Goal: Complete application form: Complete application form

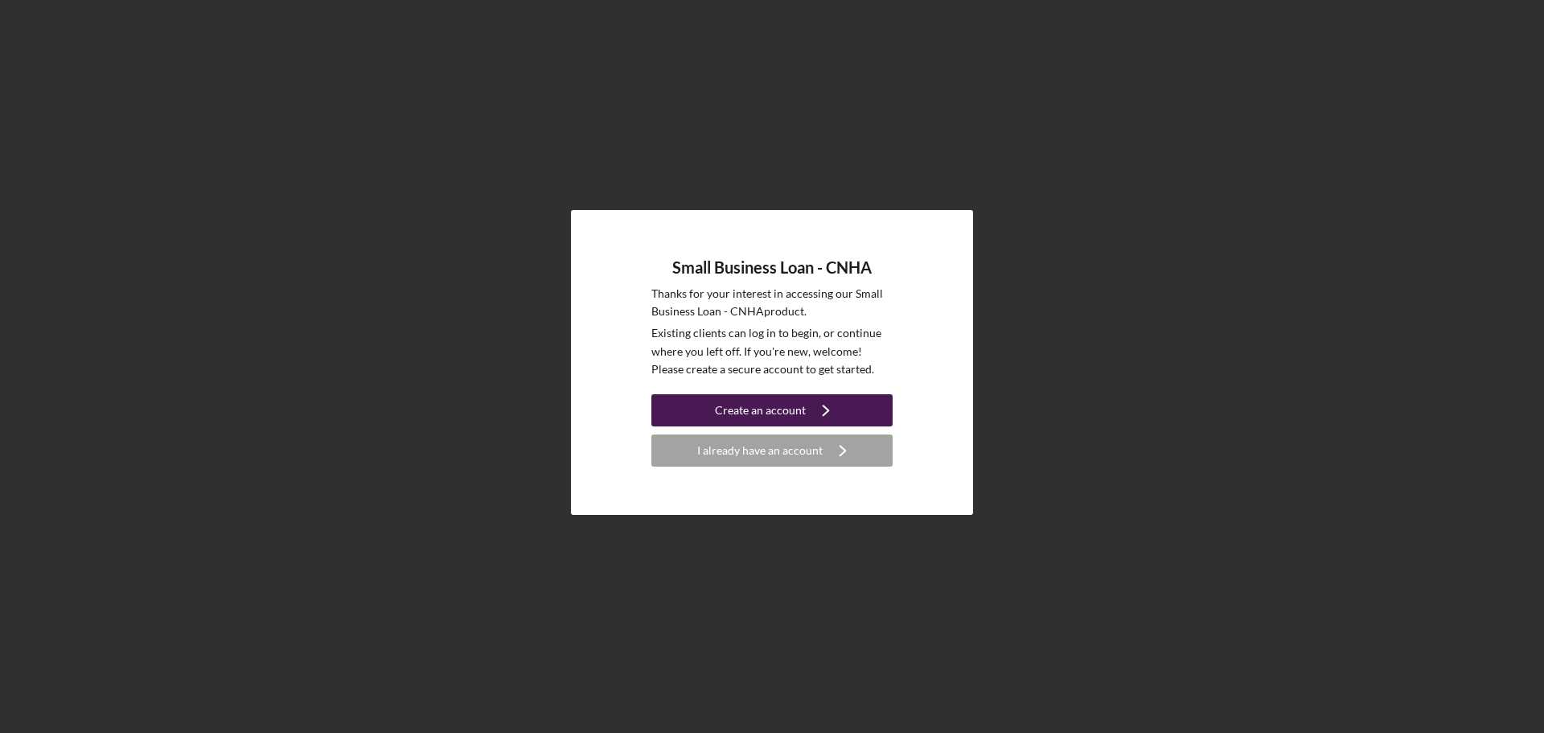
click at [766, 412] on div "Create an account" at bounding box center [760, 410] width 91 height 32
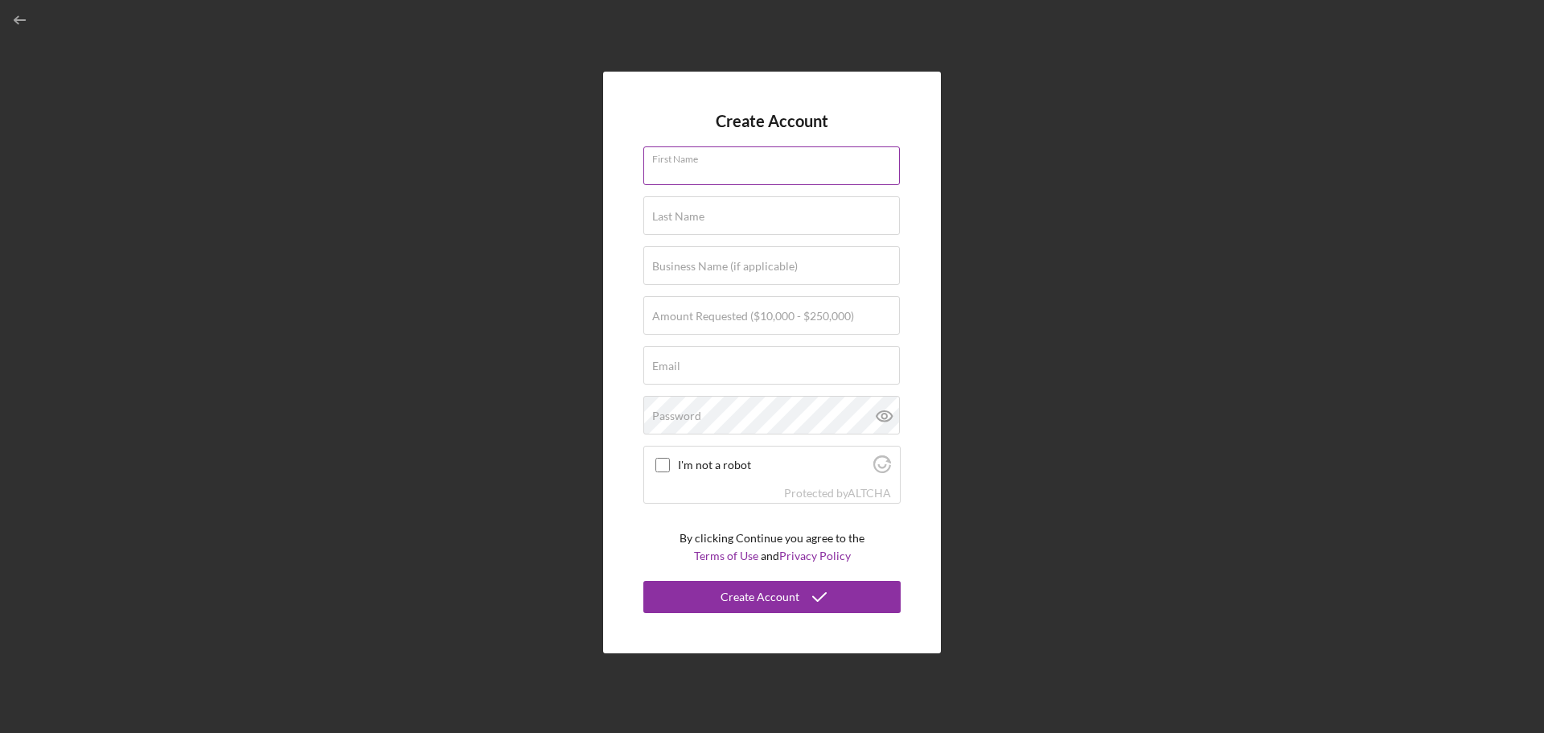
click at [723, 164] on div "First Name" at bounding box center [771, 166] width 257 height 40
type input "Kyana"
type input "[PERSON_NAME]"
type input "The Beach Vibe Salon, LLC"
type input "[EMAIL_ADDRESS][DOMAIN_NAME]"
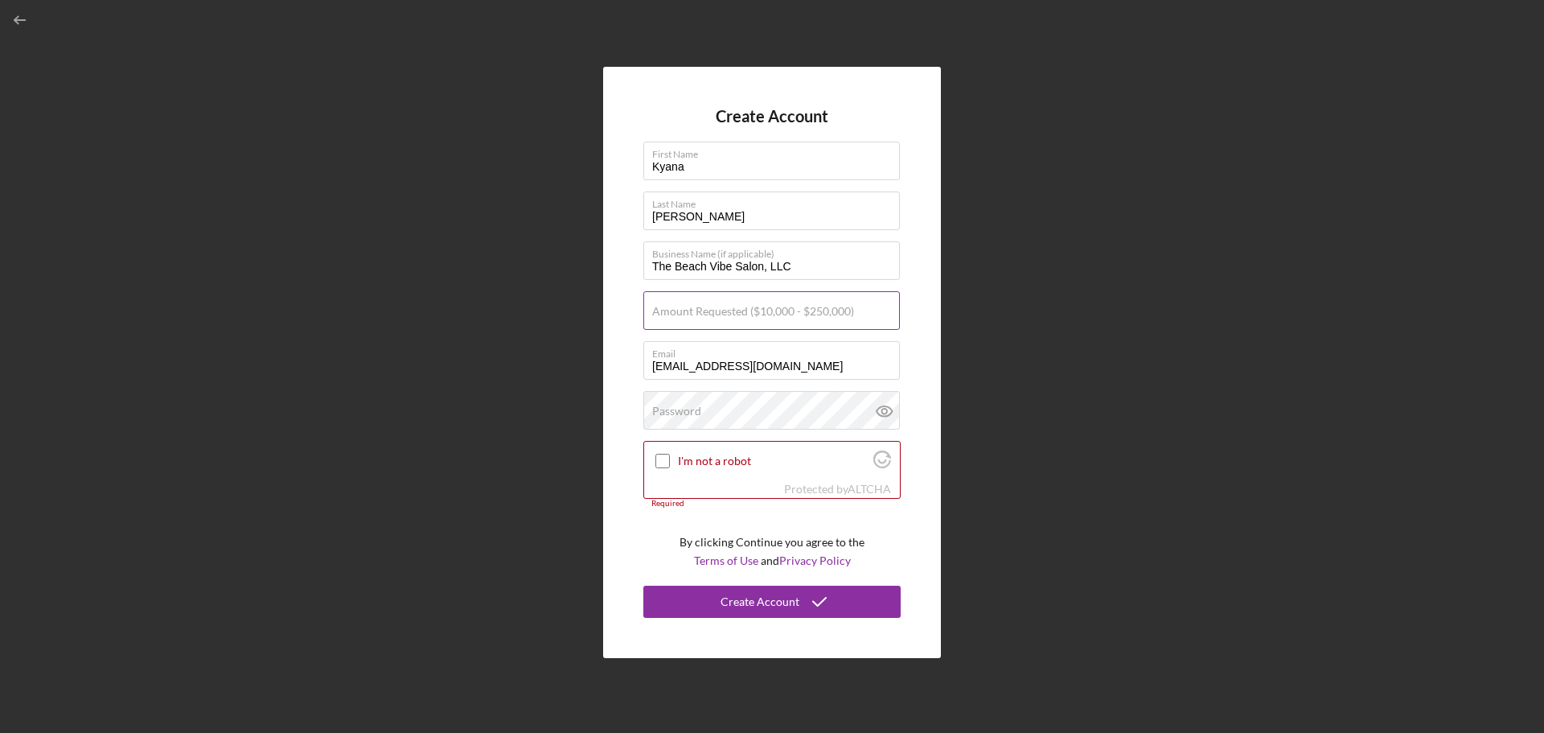
click at [758, 315] on label "Amount Requested ($10,000 - $250,000)" at bounding box center [753, 311] width 202 height 13
click at [758, 315] on input "Amount Requested ($10,000 - $250,000)" at bounding box center [771, 310] width 257 height 39
type input "$50,000"
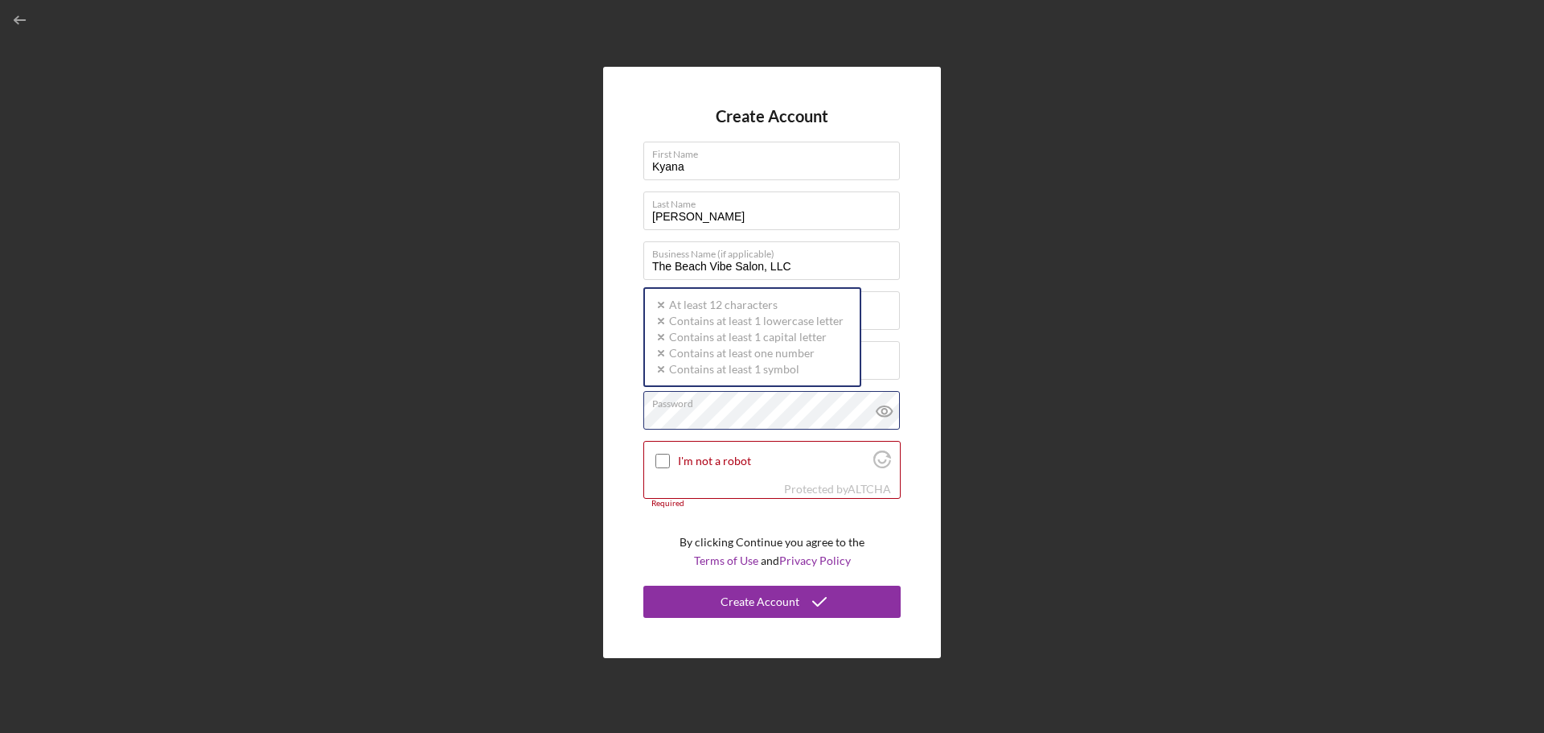
click at [629, 410] on div "Create Account First Name [PERSON_NAME] Last Name [PERSON_NAME] Business Name (…" at bounding box center [772, 362] width 338 height 591
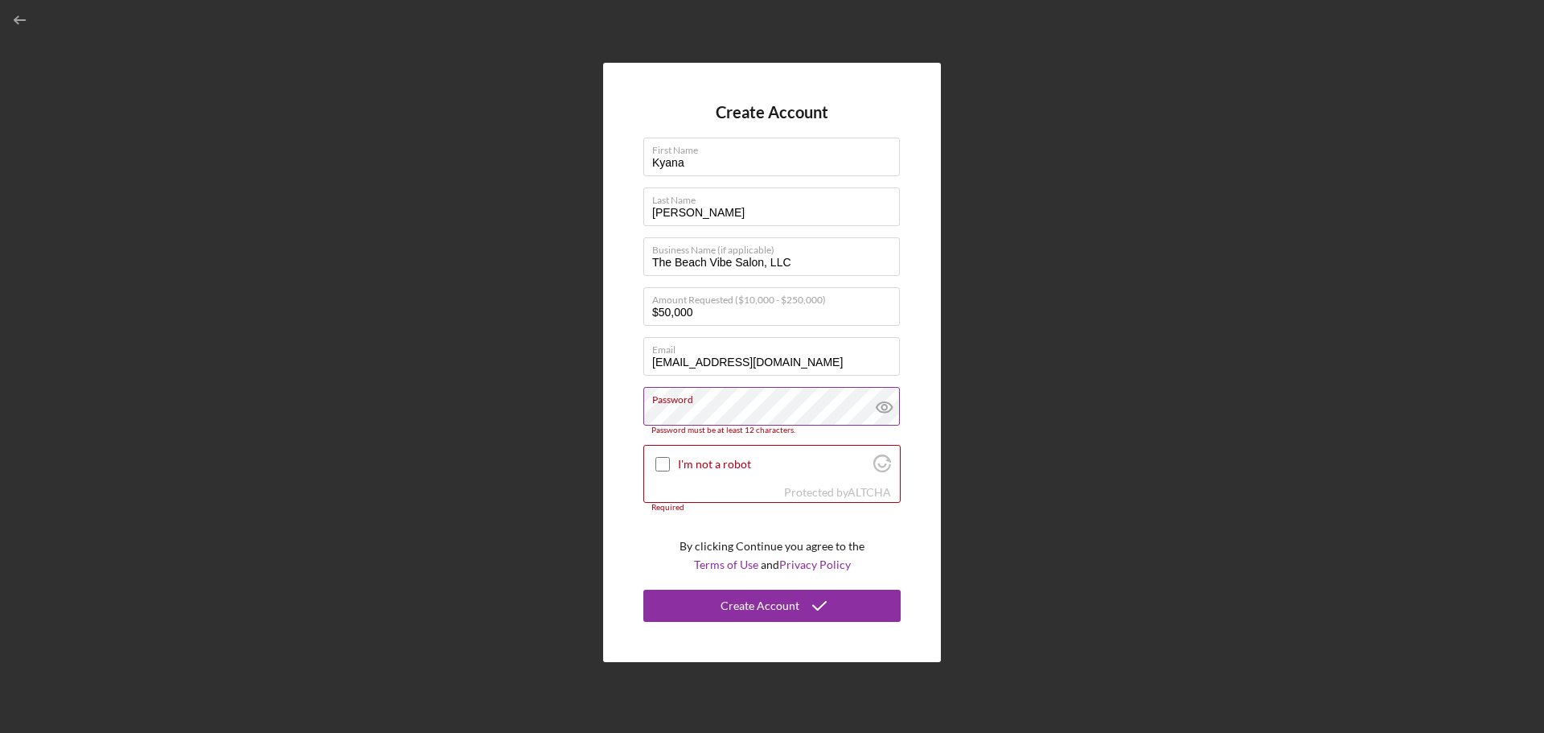
click at [887, 408] on icon at bounding box center [884, 407] width 40 height 40
click at [816, 364] on input "[EMAIL_ADDRESS][DOMAIN_NAME]" at bounding box center [771, 356] width 257 height 39
type input "[EMAIL_ADDRESS][DOMAIN_NAME]"
click at [661, 462] on input "I'm not a robot" at bounding box center [662, 464] width 14 height 14
checkbox input "true"
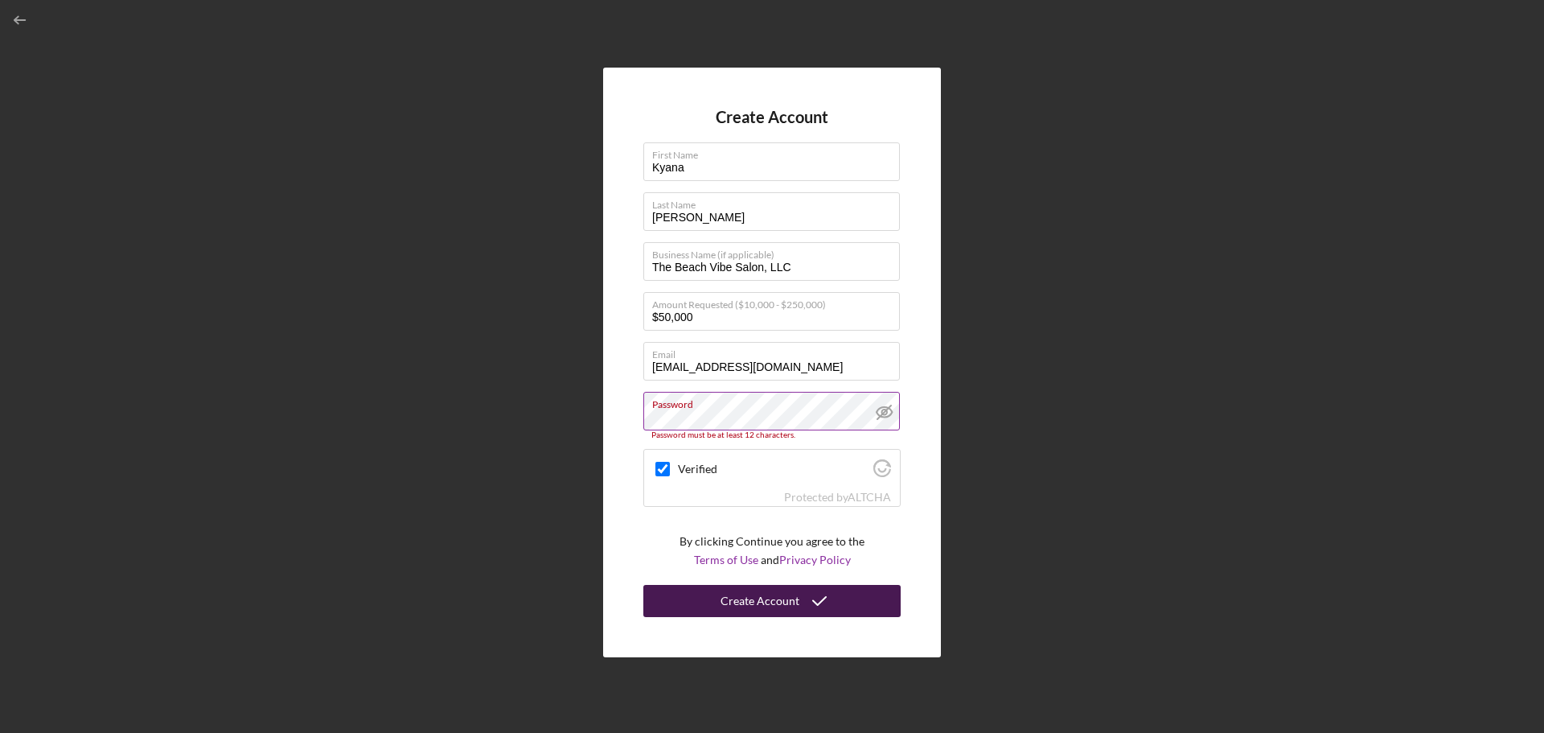
click at [827, 610] on icon "submit" at bounding box center [819, 601] width 40 height 40
click at [774, 593] on div "Create Account" at bounding box center [759, 601] width 79 height 32
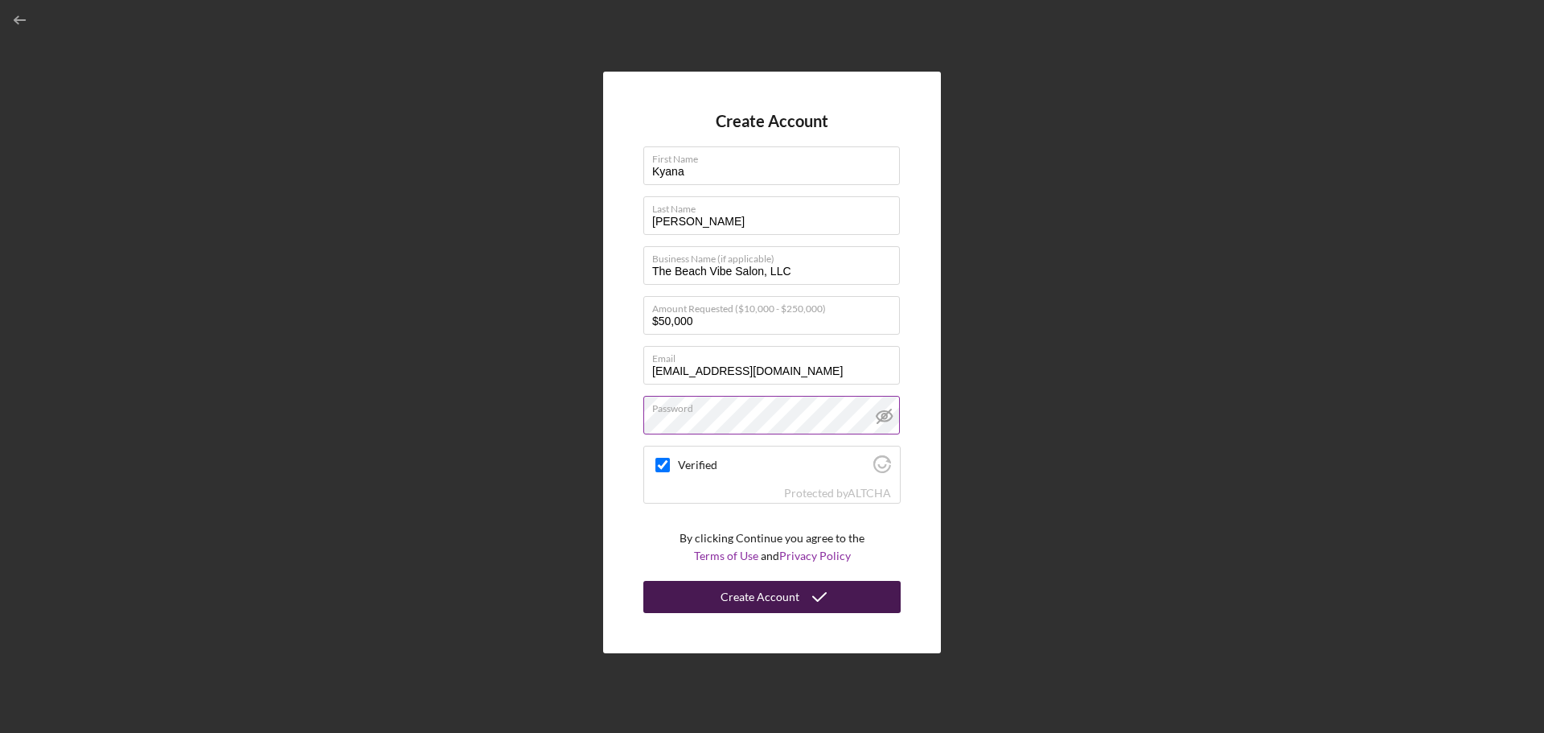
click at [731, 605] on div "Create Account" at bounding box center [759, 597] width 79 height 32
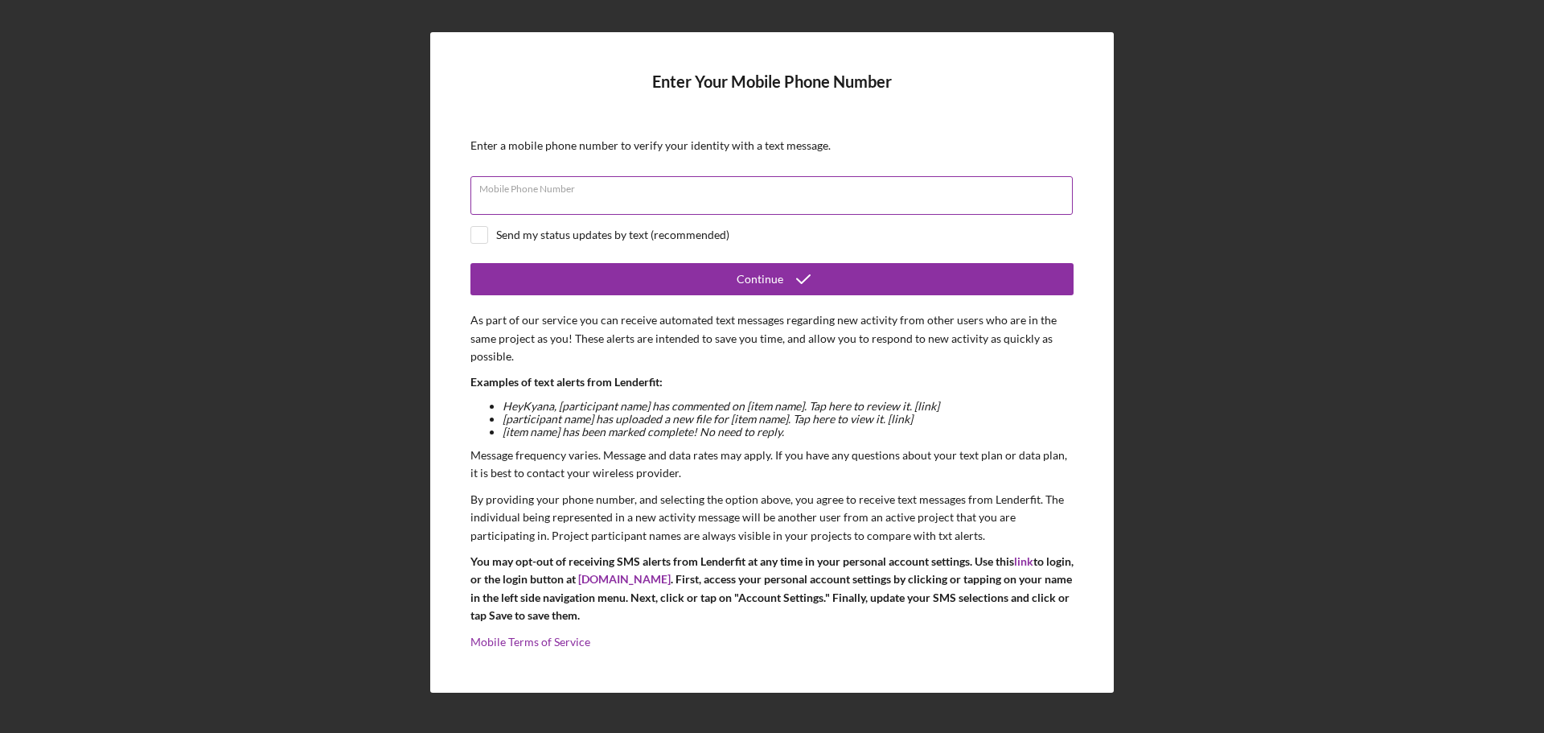
click at [654, 194] on div "Mobile Phone Number" at bounding box center [771, 196] width 603 height 40
type input "[PHONE_NUMBER]"
click at [477, 234] on input "checkbox" at bounding box center [479, 235] width 16 height 16
checkbox input "true"
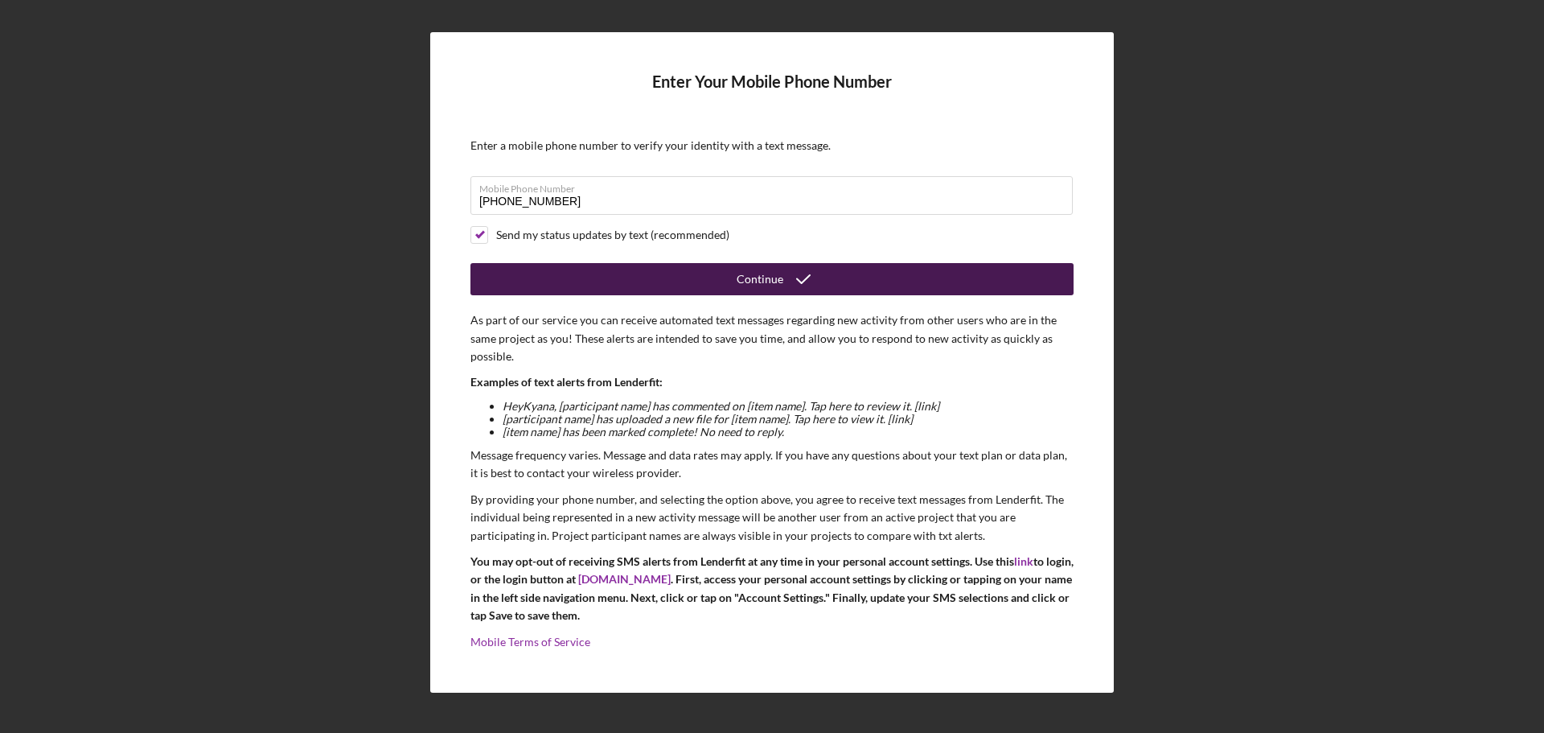
click at [703, 278] on button "Continue" at bounding box center [771, 279] width 603 height 32
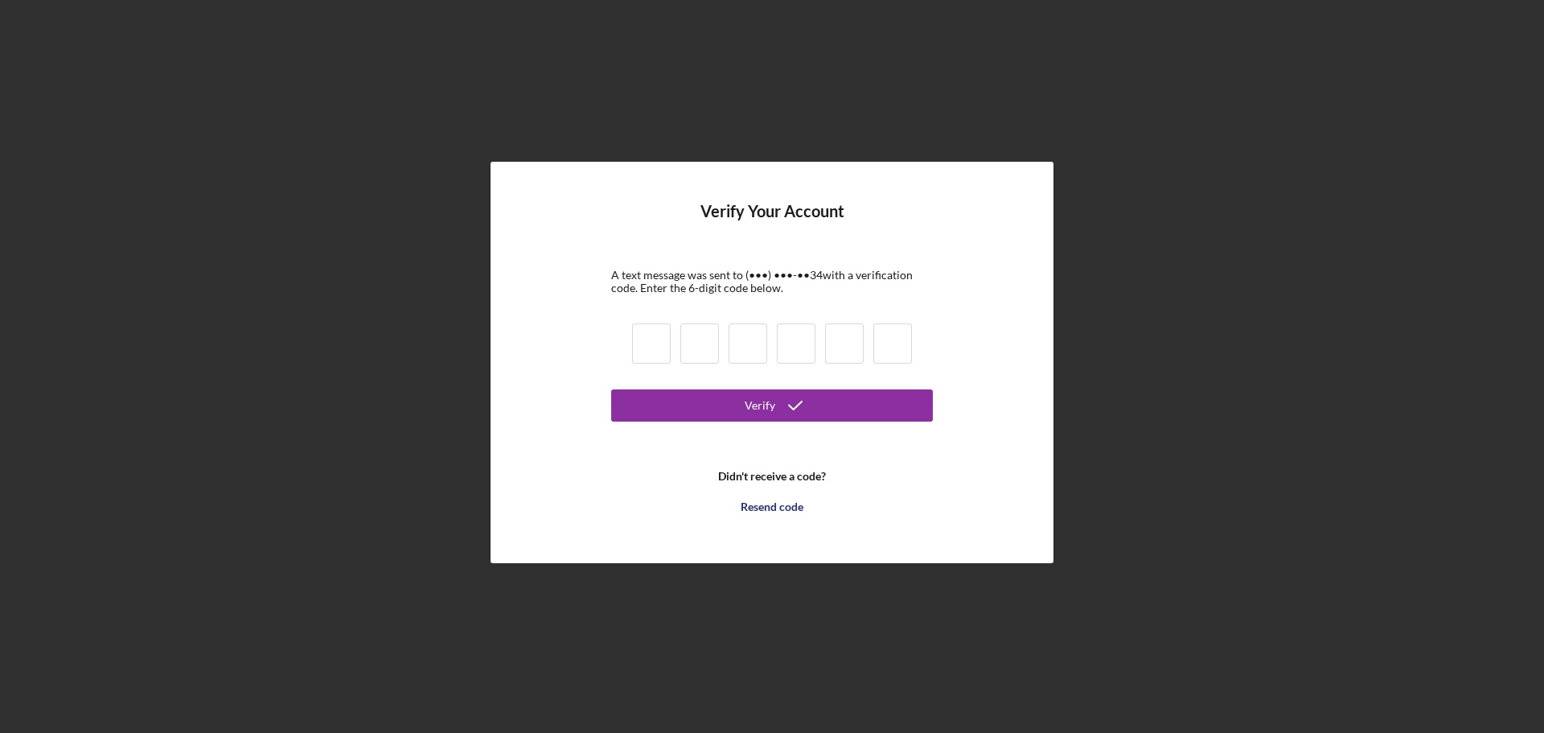
click at [656, 335] on input at bounding box center [651, 343] width 39 height 40
type input "2"
type input "5"
type input "1"
type input "5"
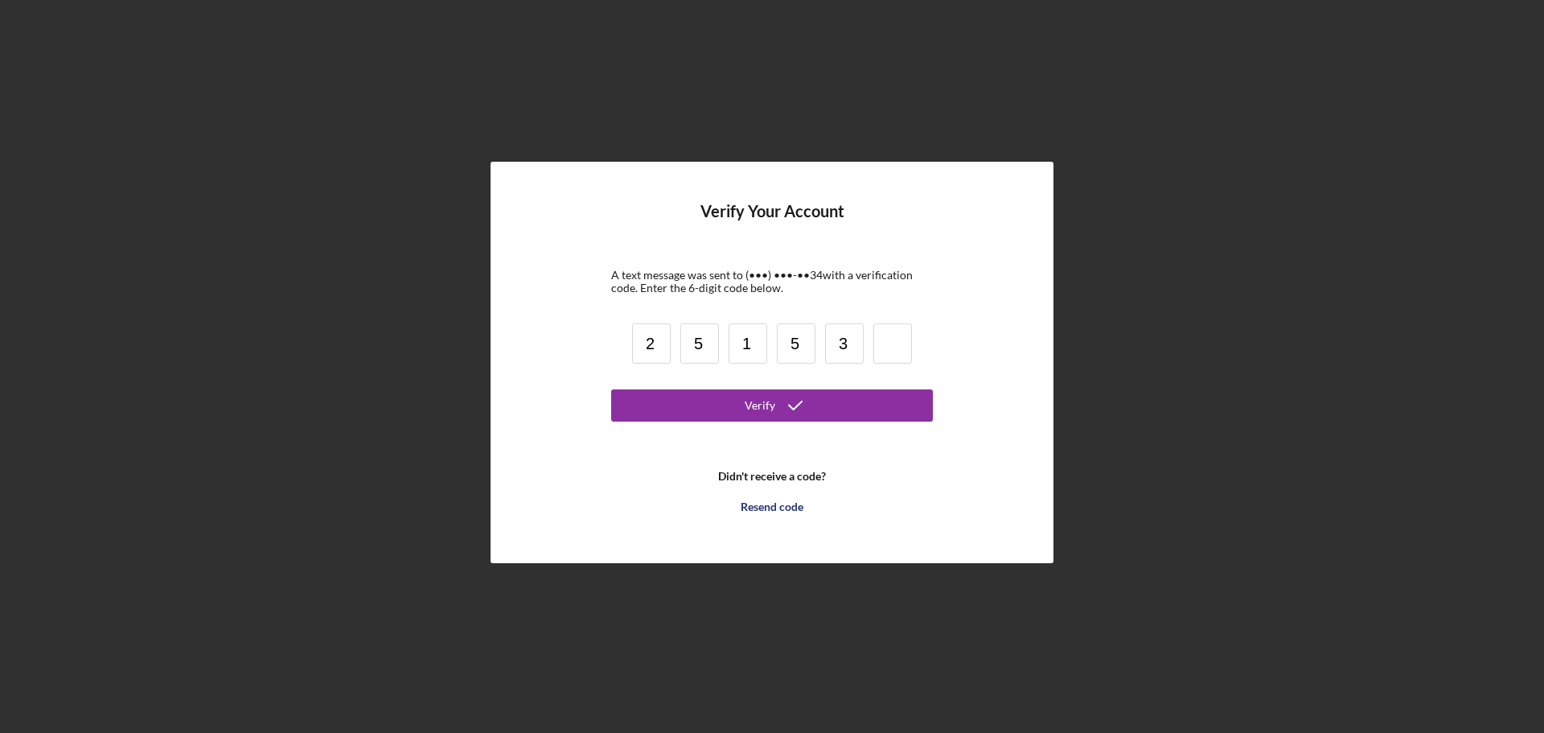
type input "3"
type input "6"
click at [899, 404] on button "Verify" at bounding box center [772, 405] width 322 height 32
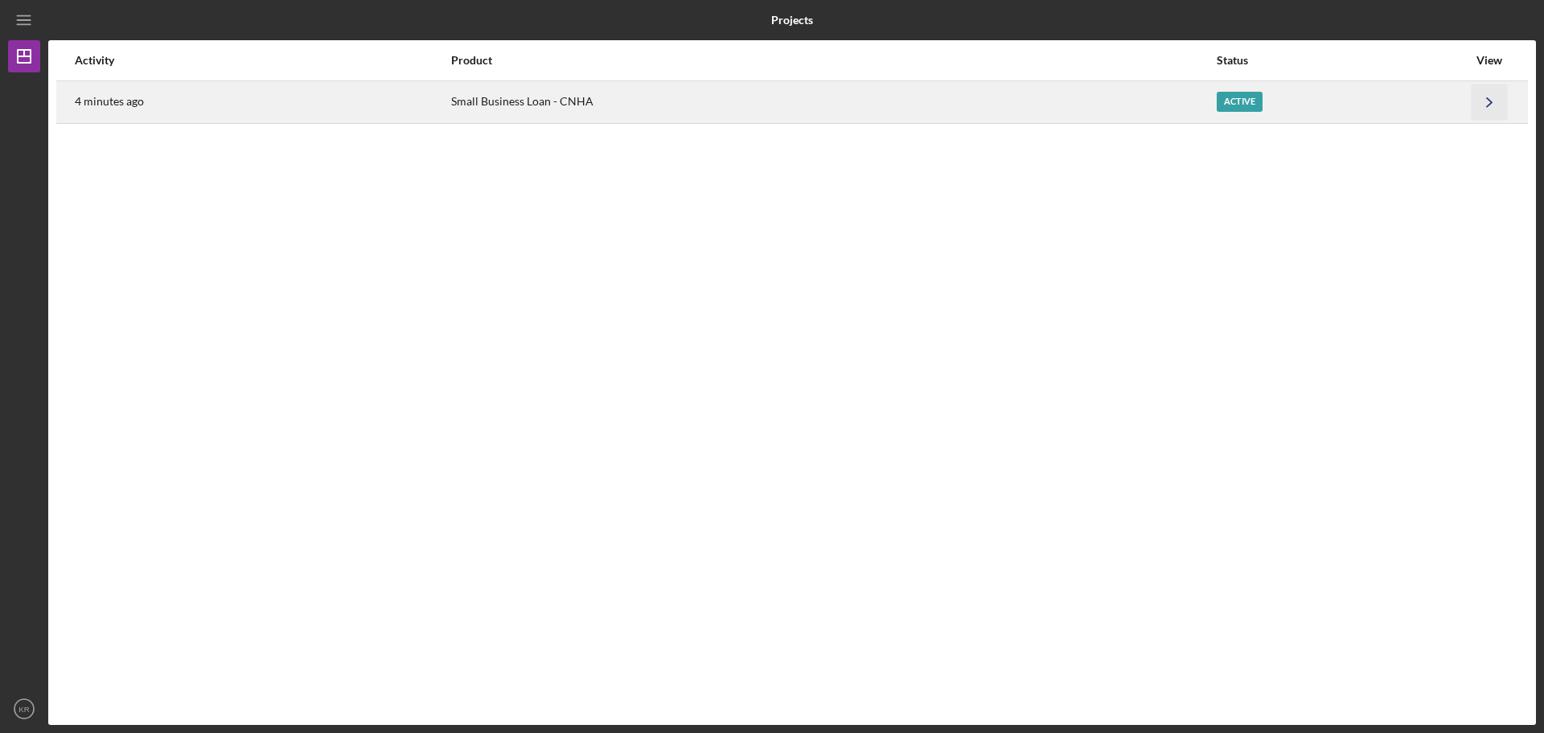
click at [1485, 100] on icon "Icon/Navigate" at bounding box center [1489, 102] width 36 height 36
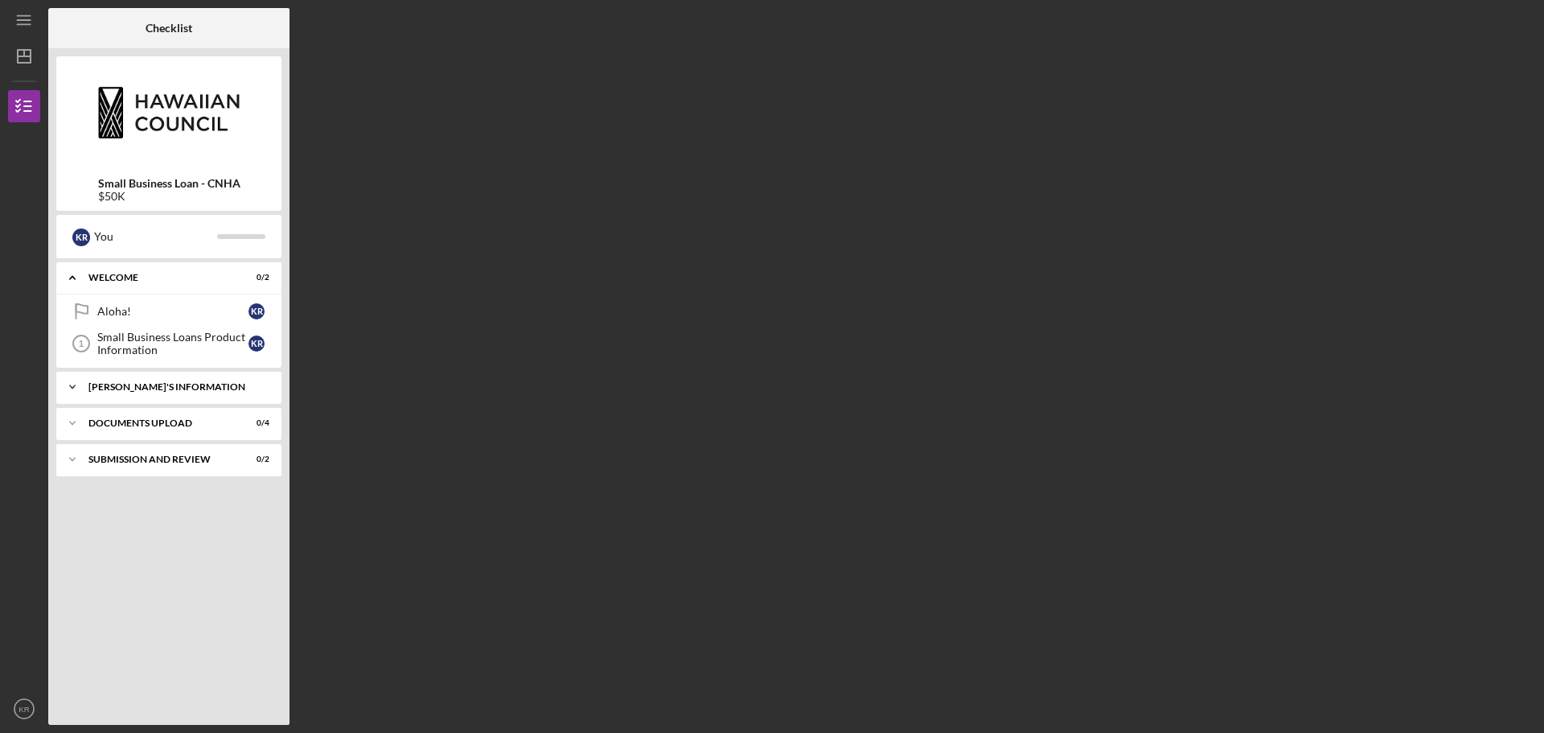
click at [125, 386] on div "[PERSON_NAME]'S INFORMATION" at bounding box center [174, 387] width 173 height 10
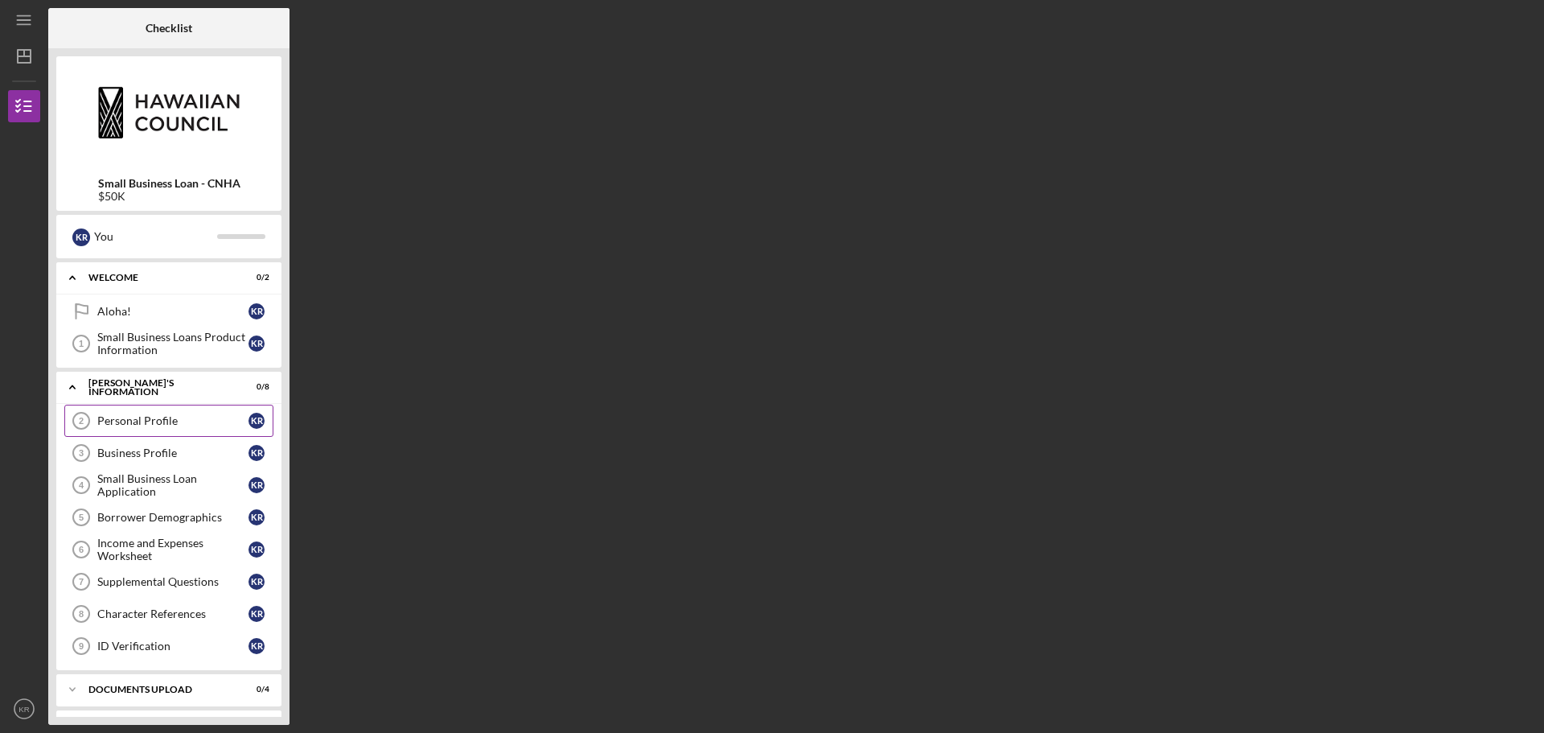
click at [133, 413] on link "Personal Profile 2 Personal Profile K R" at bounding box center [168, 420] width 209 height 32
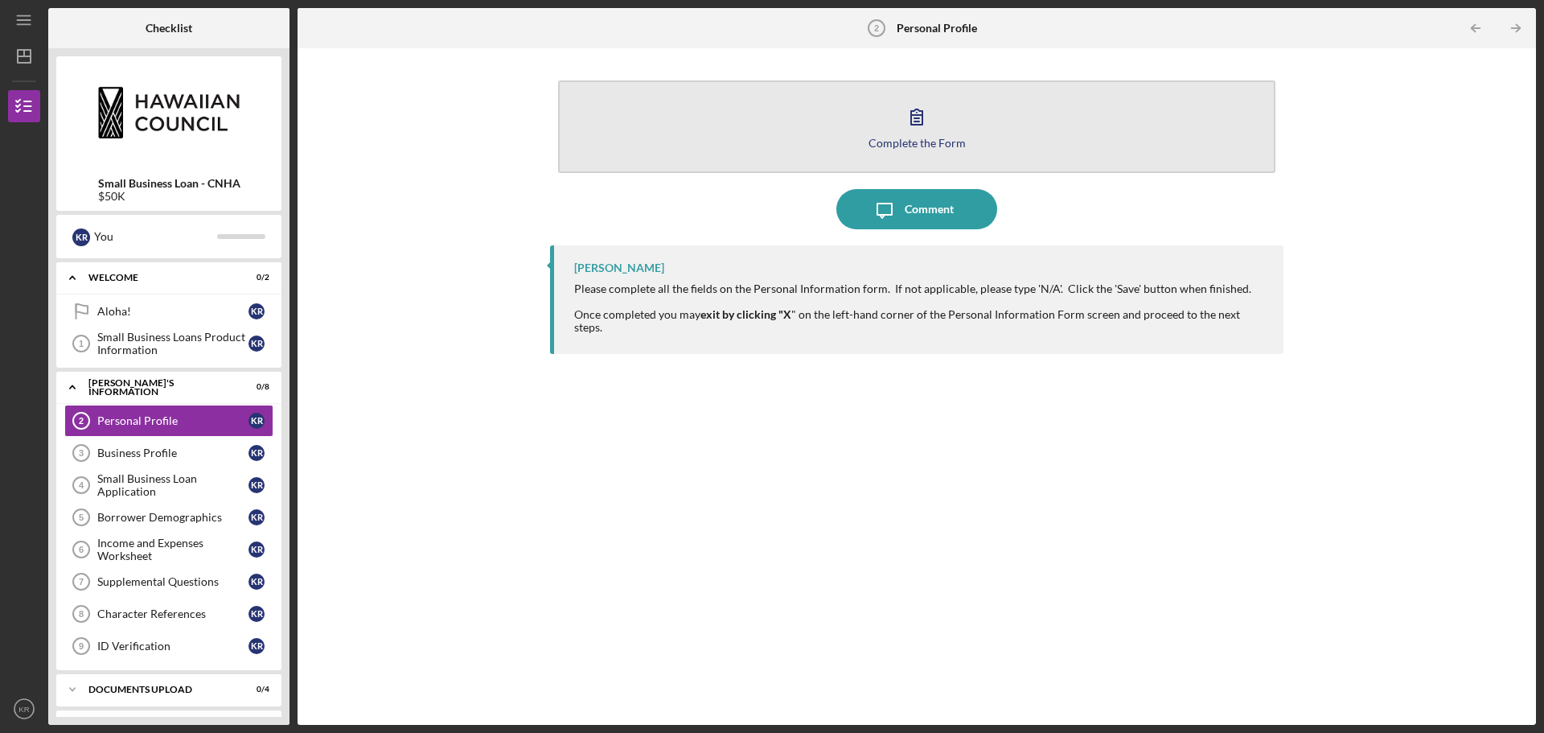
click at [934, 146] on div "Complete the Form" at bounding box center [916, 143] width 97 height 12
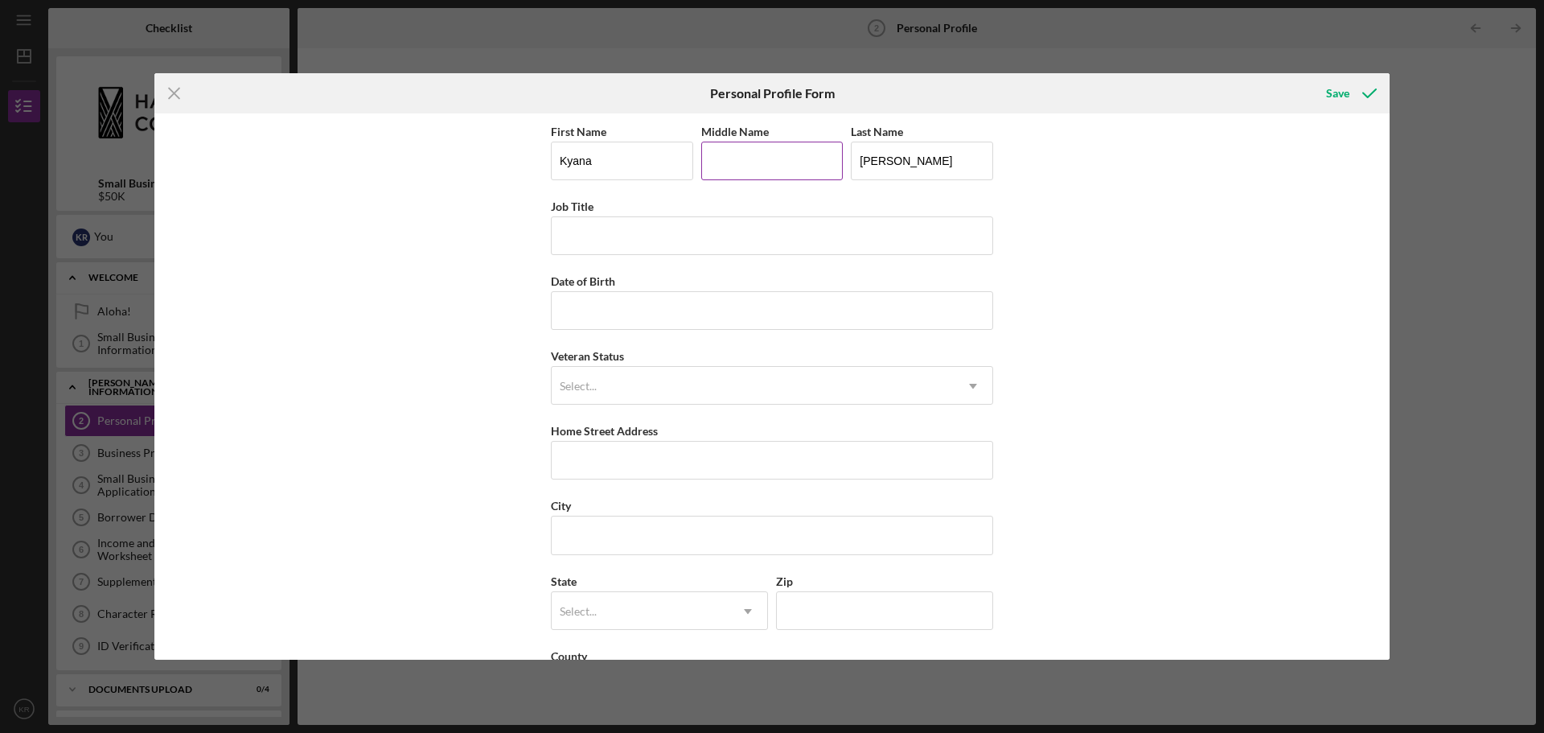
click at [760, 152] on input "Middle Name" at bounding box center [772, 161] width 142 height 39
type input "Kamelenani"
click at [567, 232] on input "Job Title" at bounding box center [772, 235] width 442 height 39
type input "Salon Owner"
click at [587, 312] on input "Date of Birth" at bounding box center [772, 310] width 442 height 39
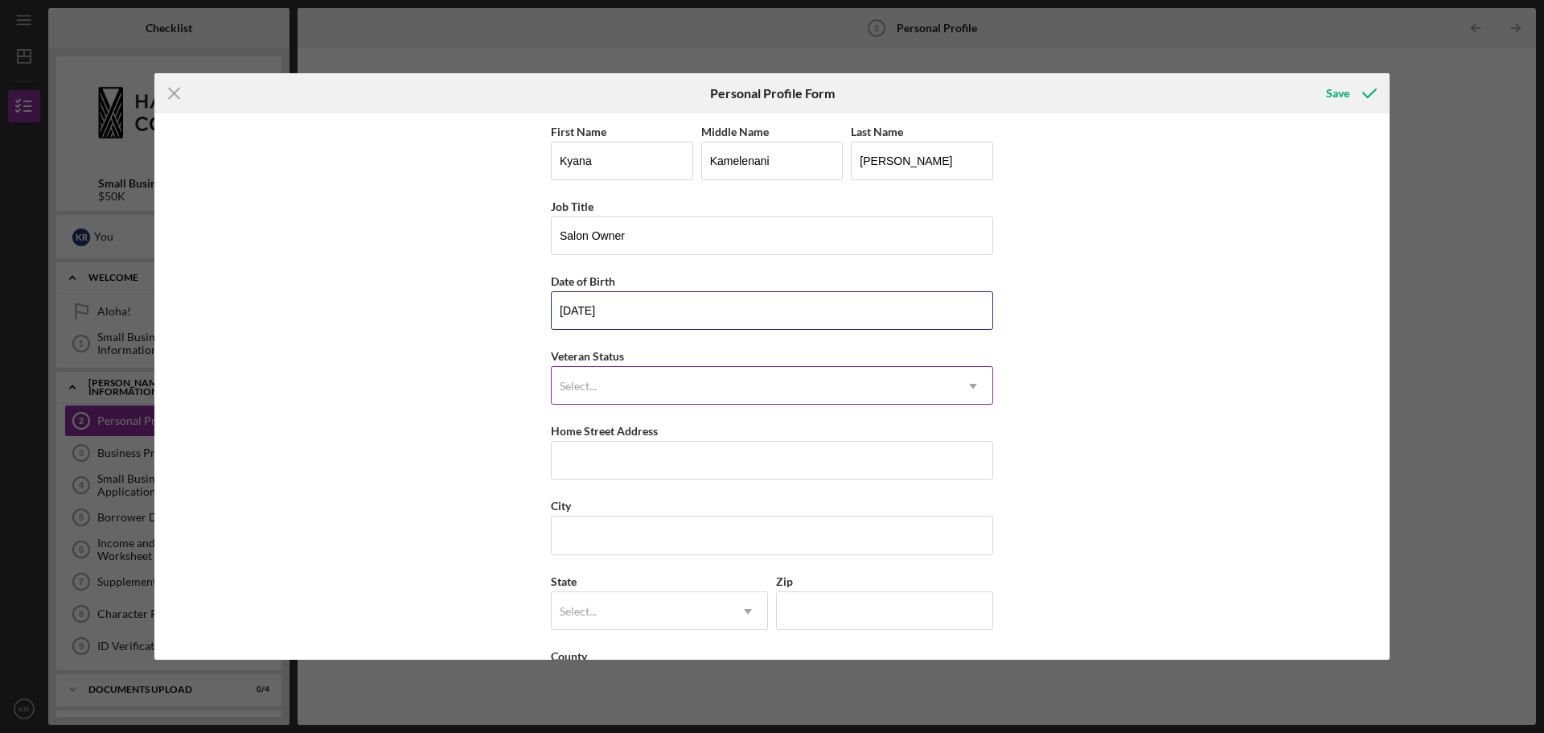
type input "[DATE]"
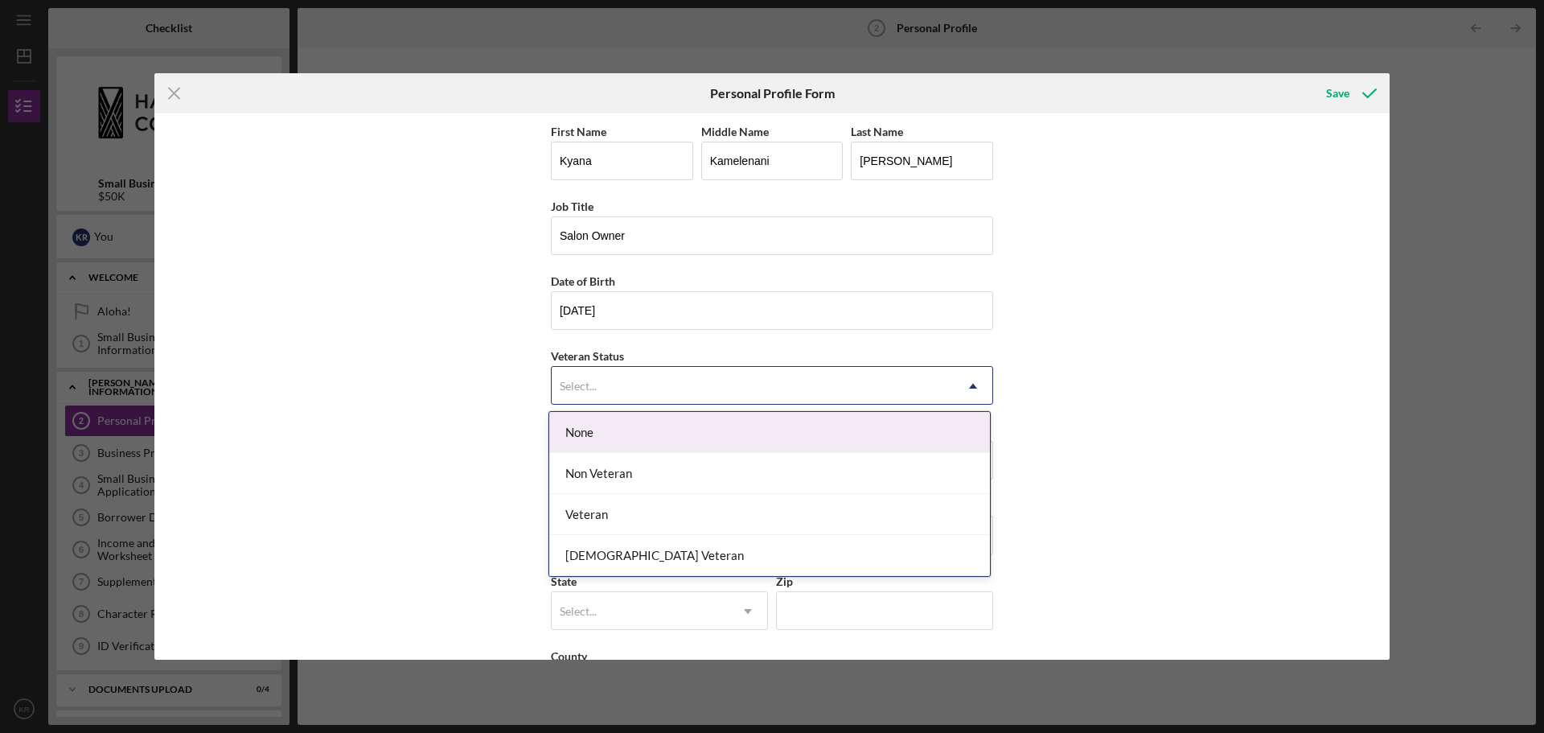
click at [972, 383] on icon "Icon/Dropdown Arrow" at bounding box center [973, 386] width 39 height 39
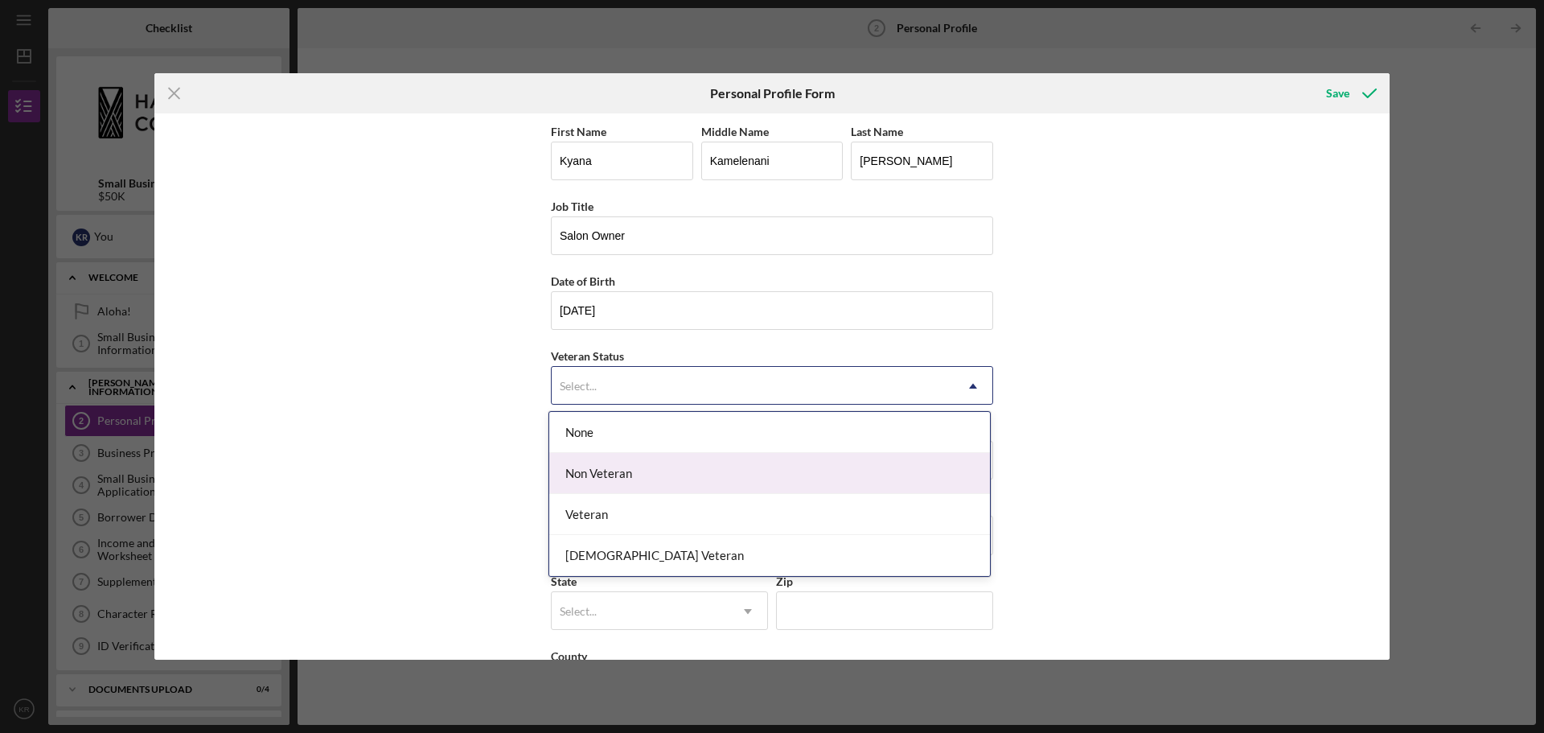
click at [901, 468] on div "Non Veteran" at bounding box center [769, 473] width 441 height 41
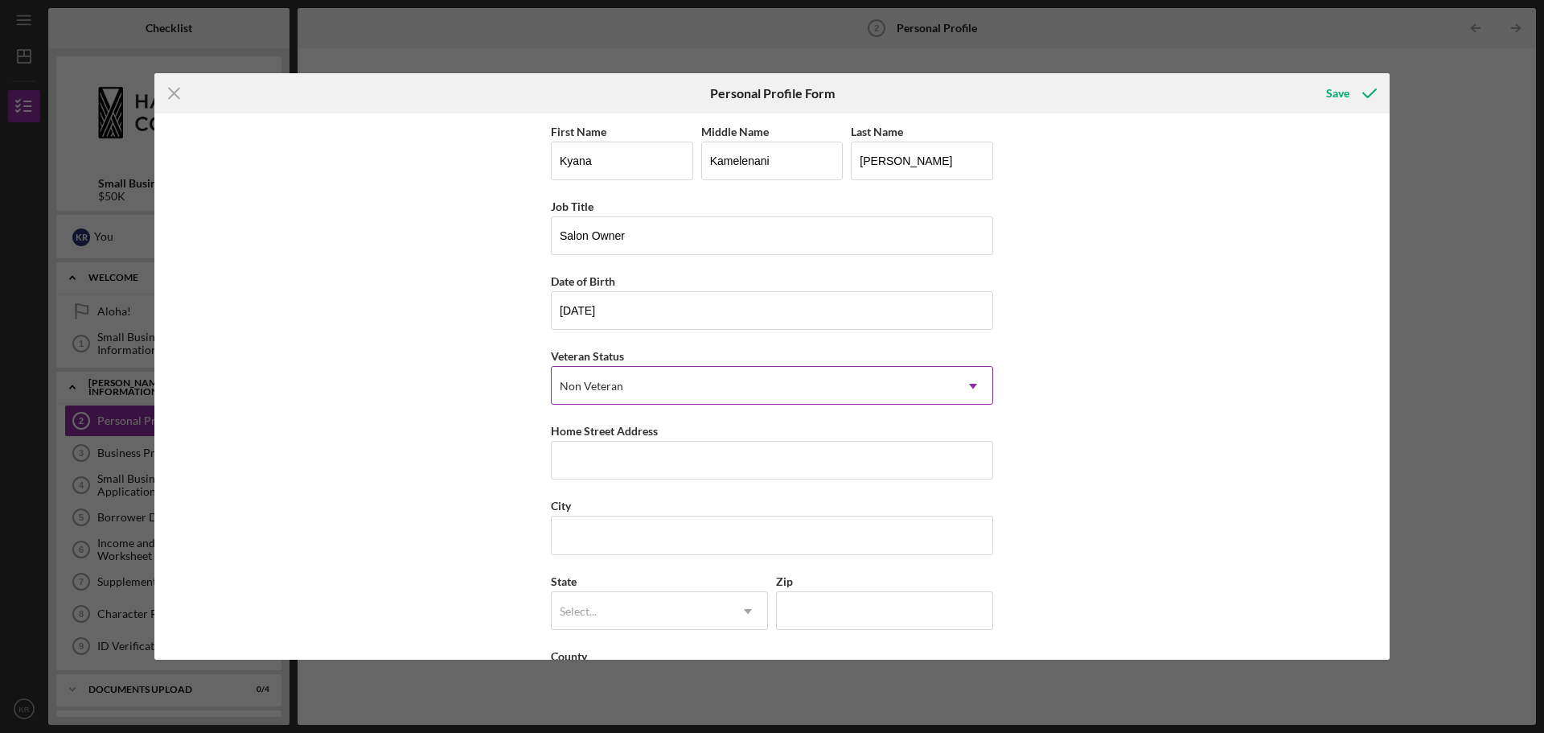
click at [967, 383] on icon "Icon/Dropdown Arrow" at bounding box center [973, 386] width 39 height 39
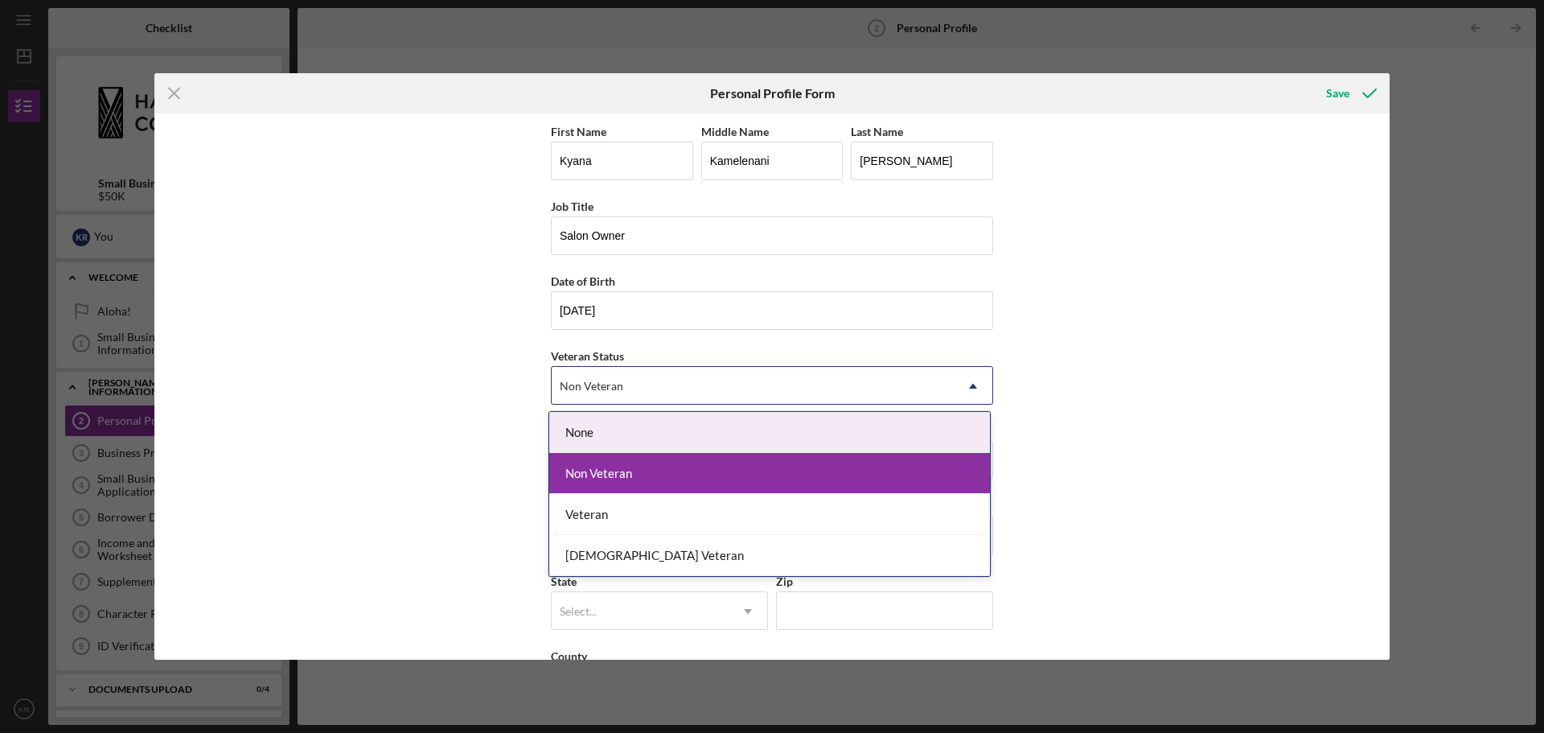
click at [943, 425] on div "None" at bounding box center [769, 432] width 441 height 41
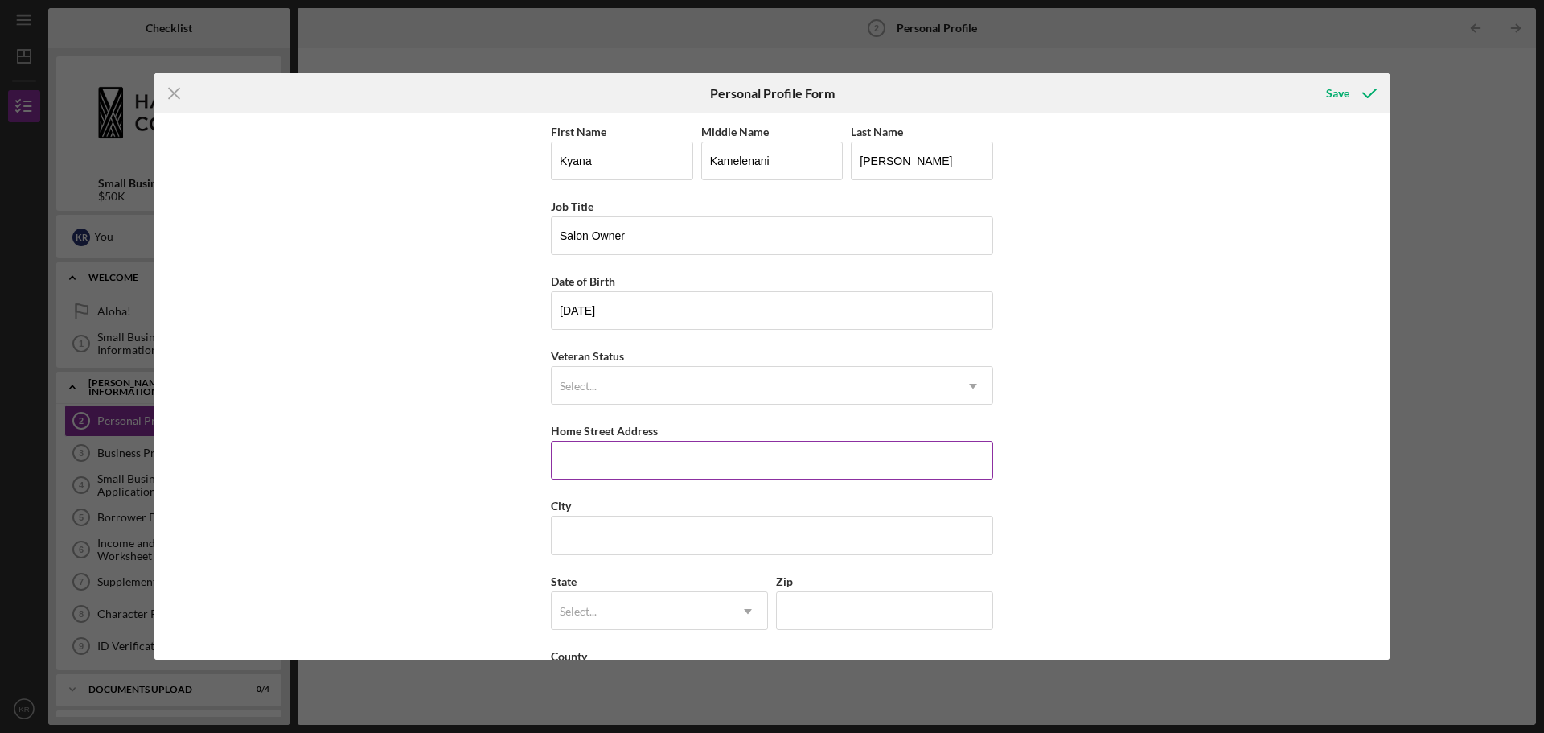
click at [794, 455] on input "Home Street Address" at bounding box center [772, 460] width 442 height 39
type input "[STREET_ADDRESS]"
type input "Ewa Beach"
type input "[US_STATE]"
type input "96706"
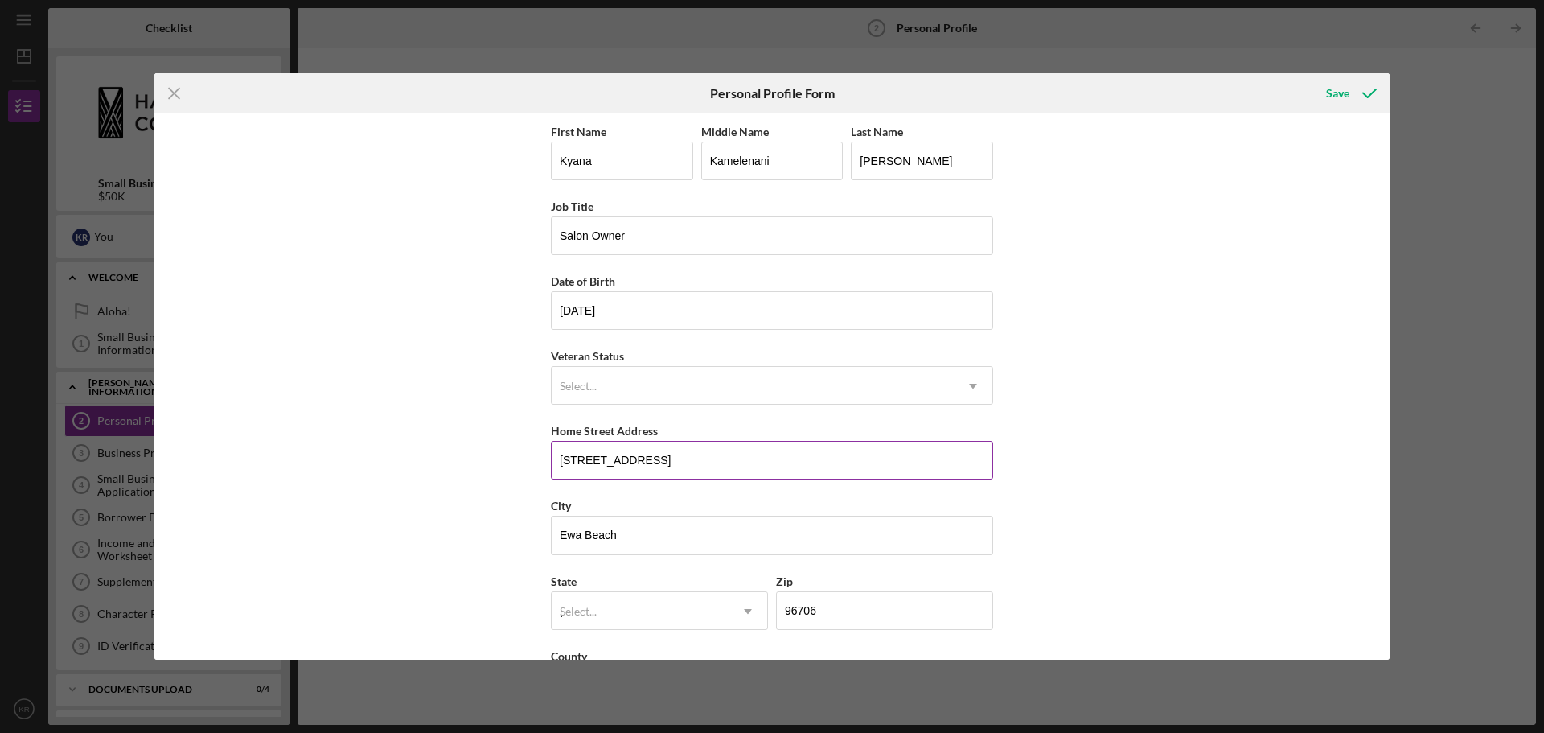
type input "[GEOGRAPHIC_DATA]"
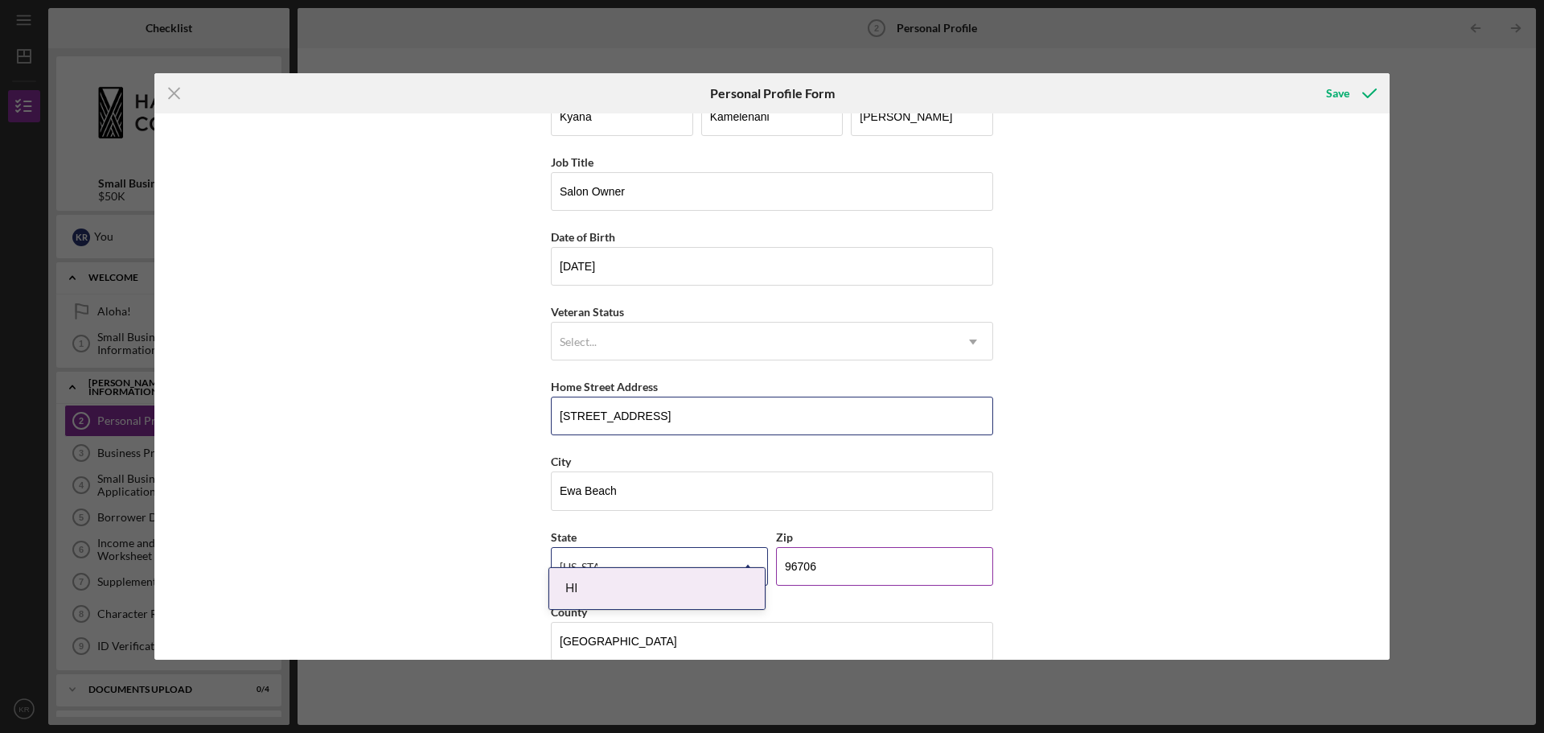
scroll to position [69, 0]
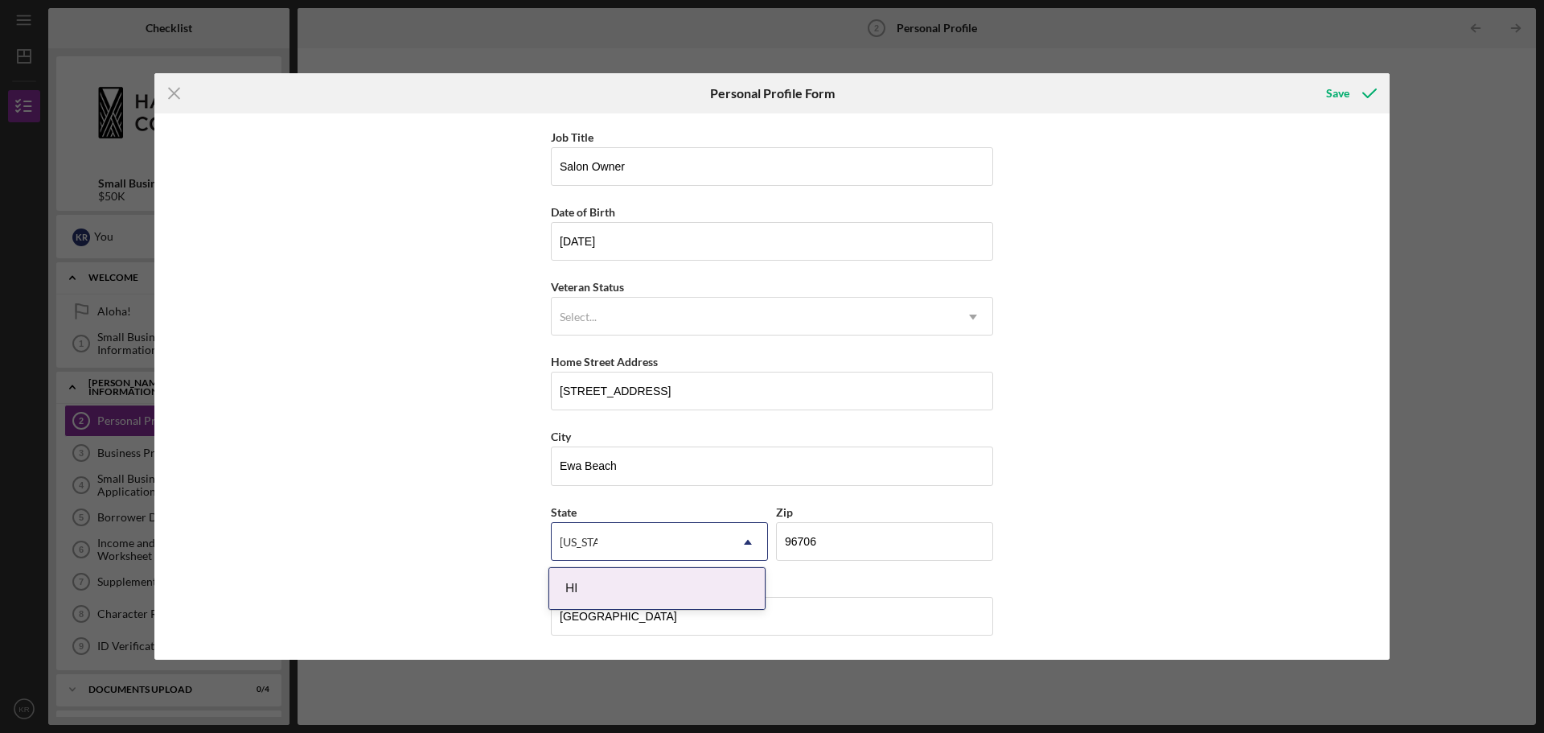
click at [698, 592] on div "HI" at bounding box center [656, 588] width 215 height 41
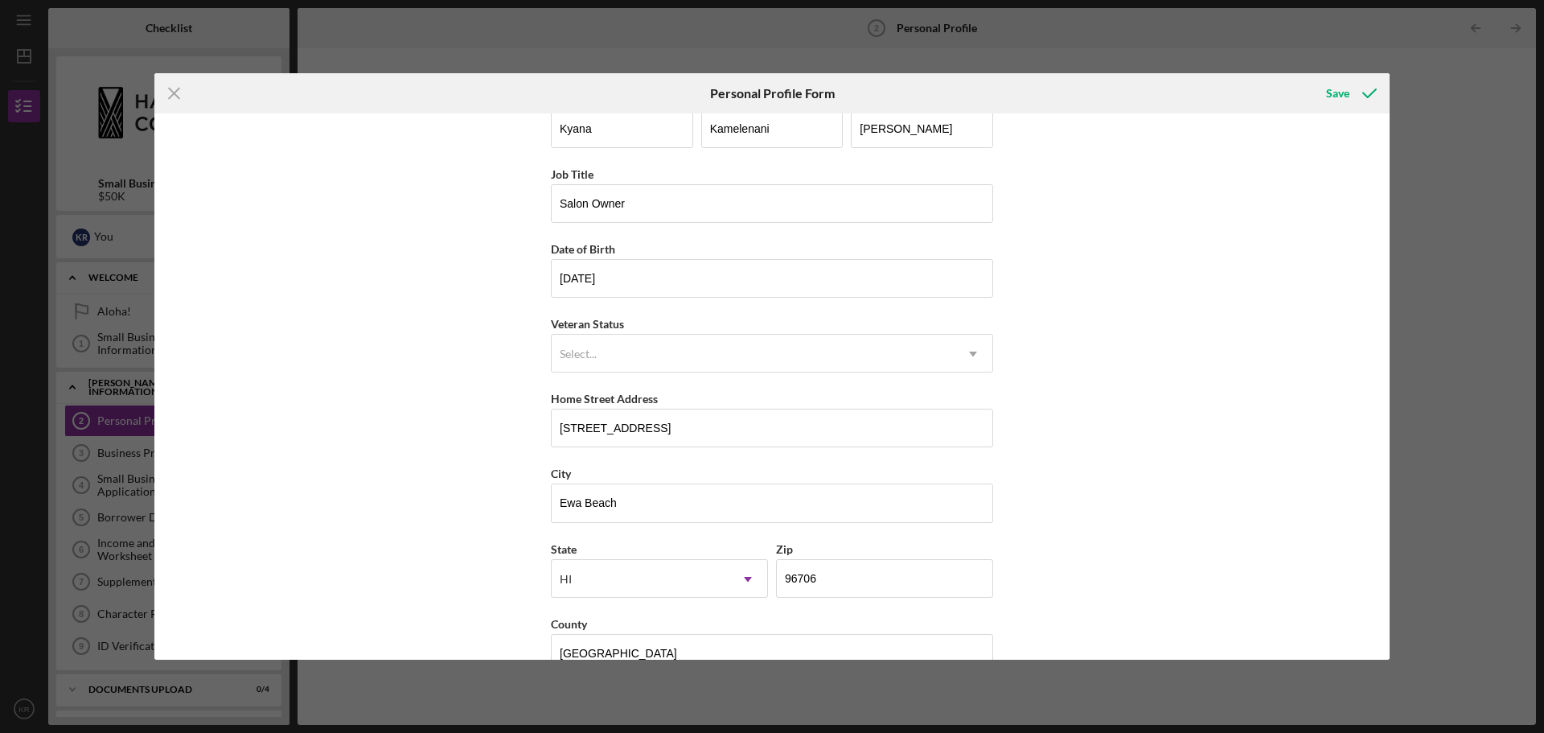
scroll to position [0, 0]
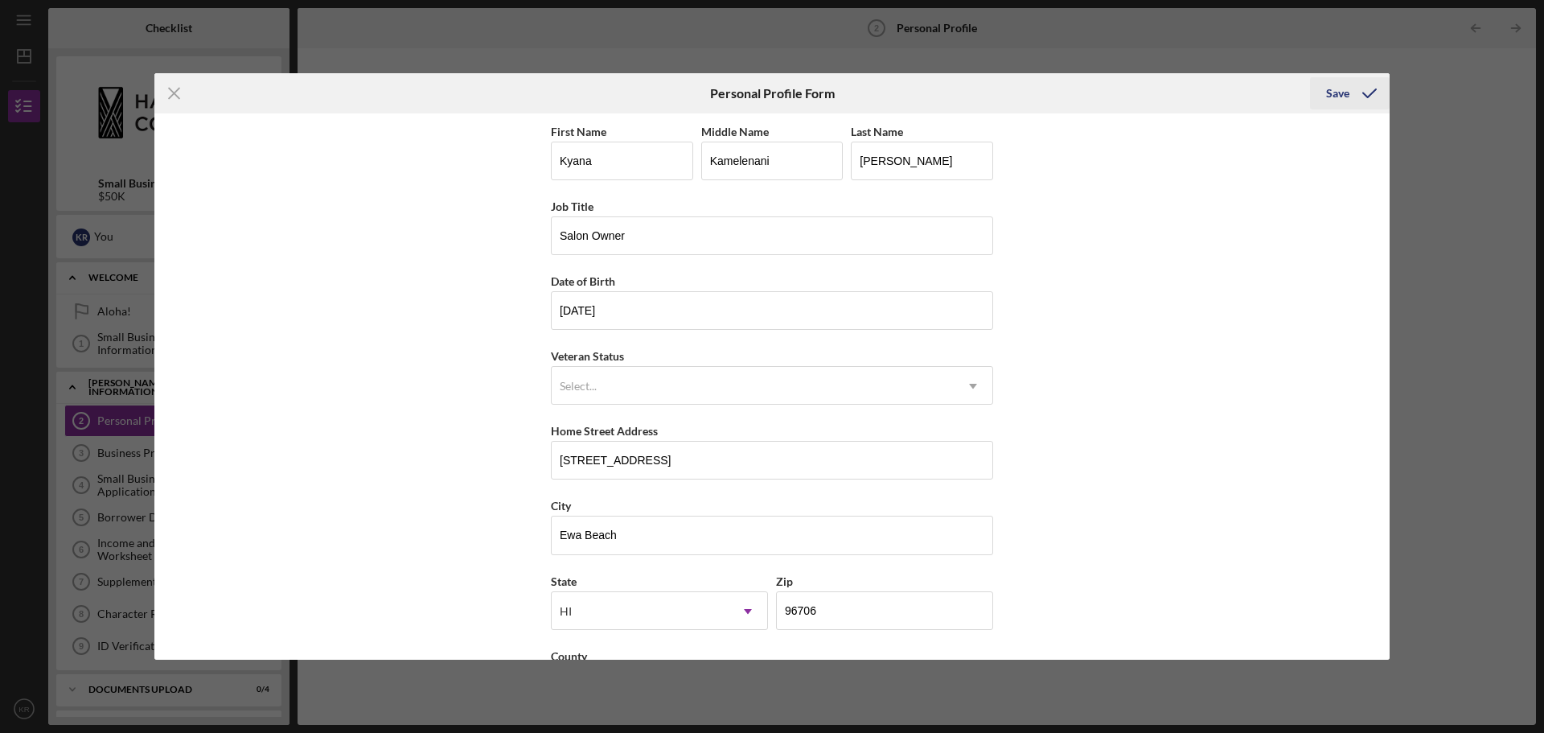
click at [1328, 89] on div "Save" at bounding box center [1337, 93] width 23 height 32
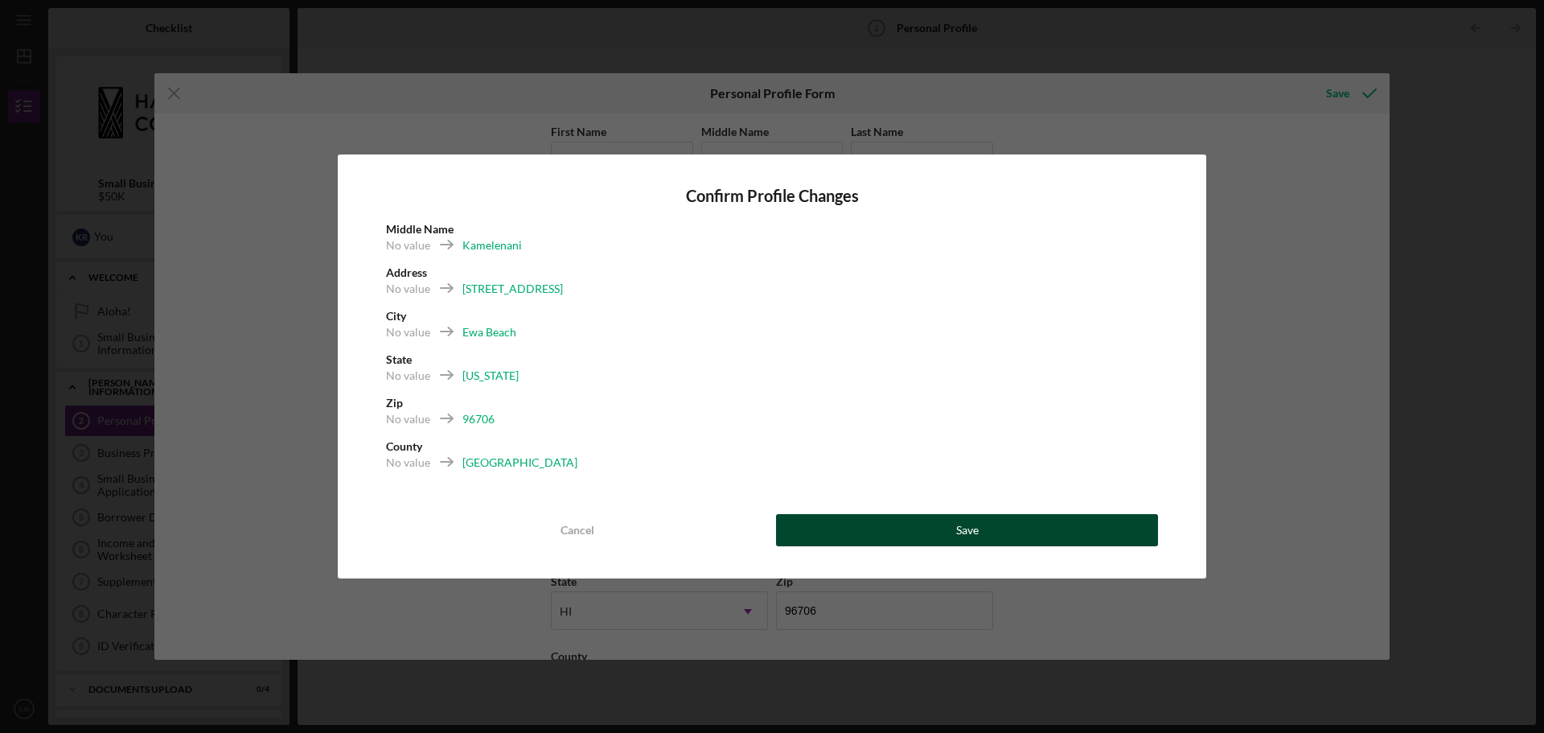
click at [937, 525] on button "Save" at bounding box center [967, 530] width 382 height 32
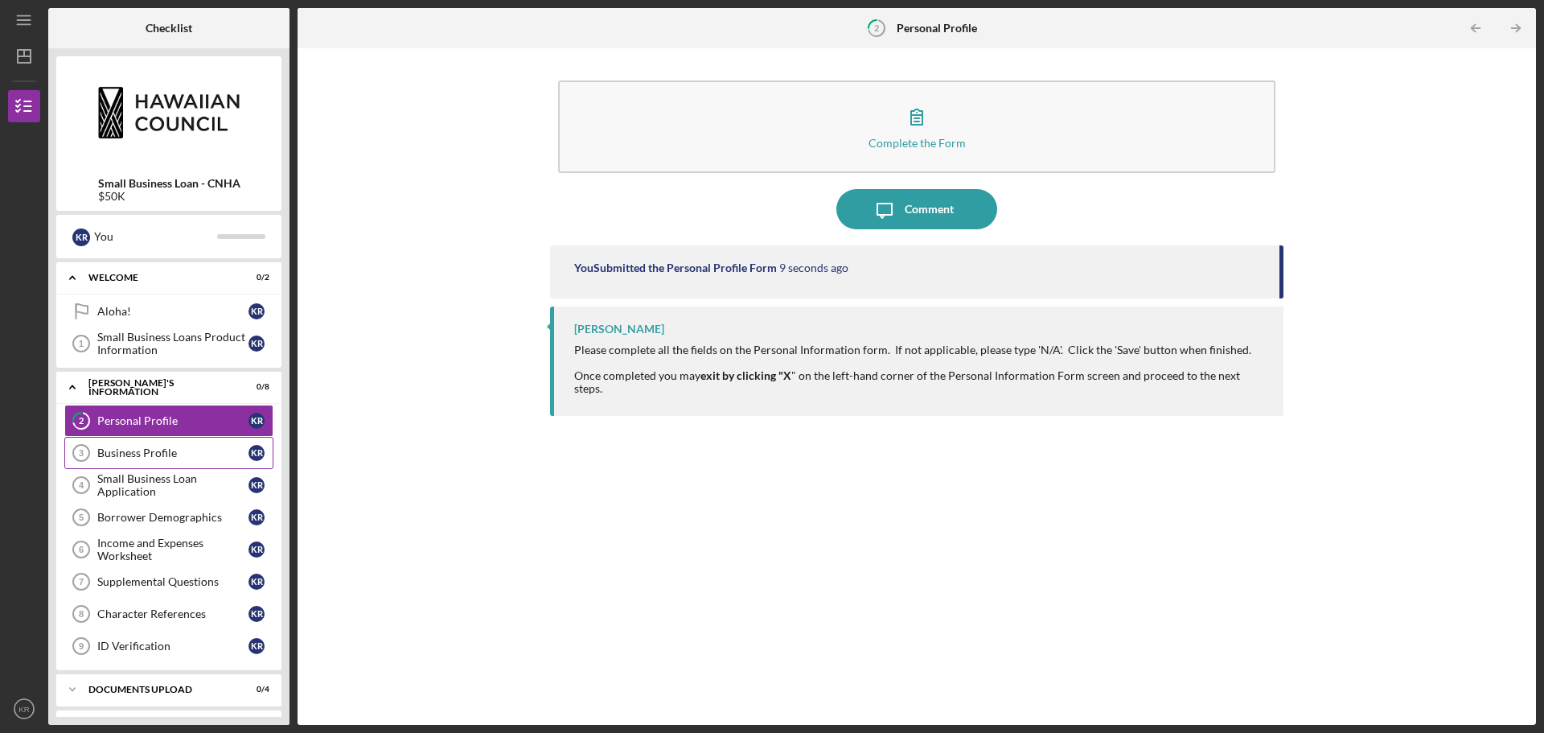
click at [124, 458] on div "Business Profile" at bounding box center [172, 452] width 151 height 13
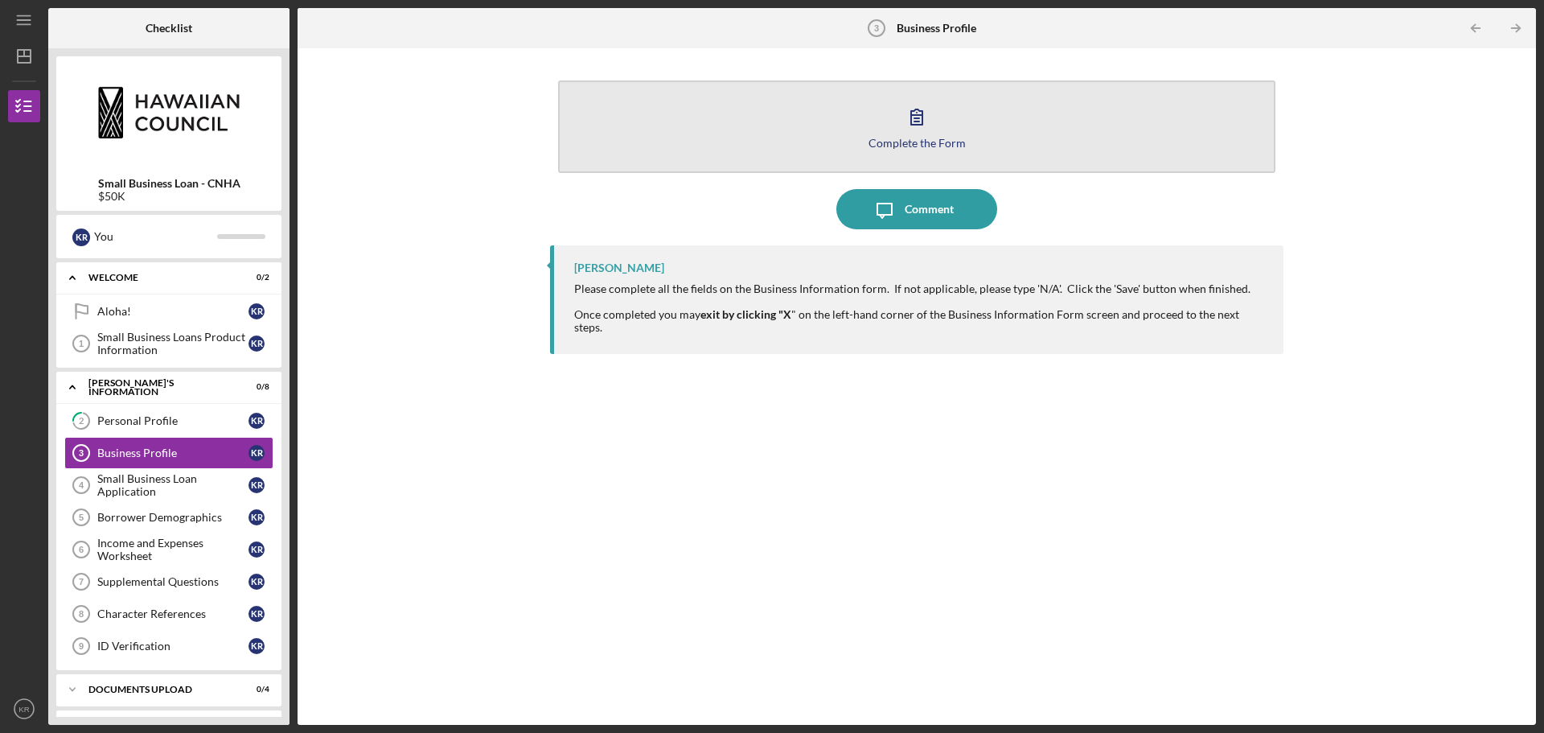
click at [883, 129] on button "Complete the Form Form" at bounding box center [916, 126] width 717 height 92
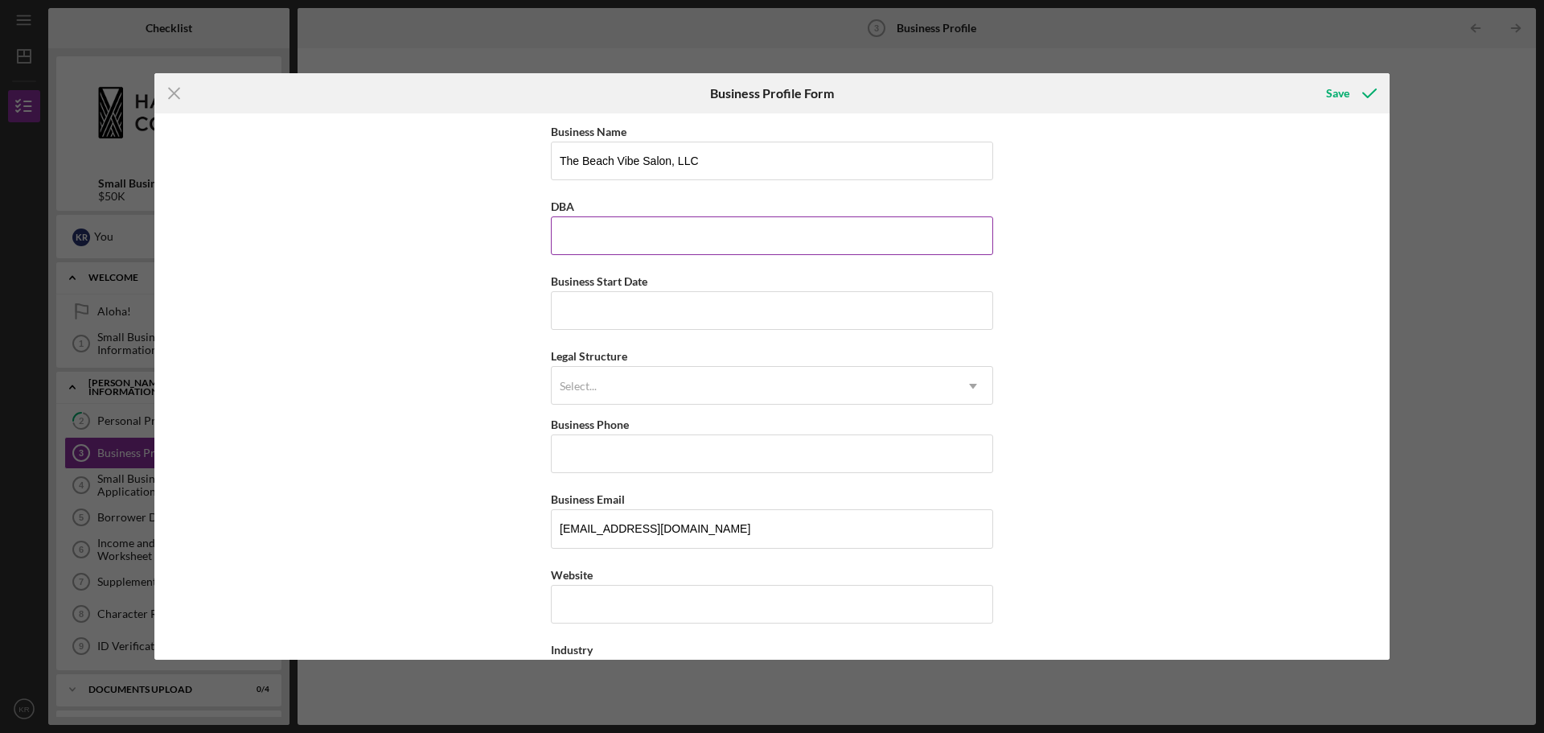
click at [597, 252] on input "DBA" at bounding box center [772, 235] width 442 height 39
type input "The Beach Vibe Salon, LLC"
type input "[PHONE_NUMBER]"
type input "[STREET_ADDRESS][PERSON_NAME]"
type input "[GEOGRAPHIC_DATA]"
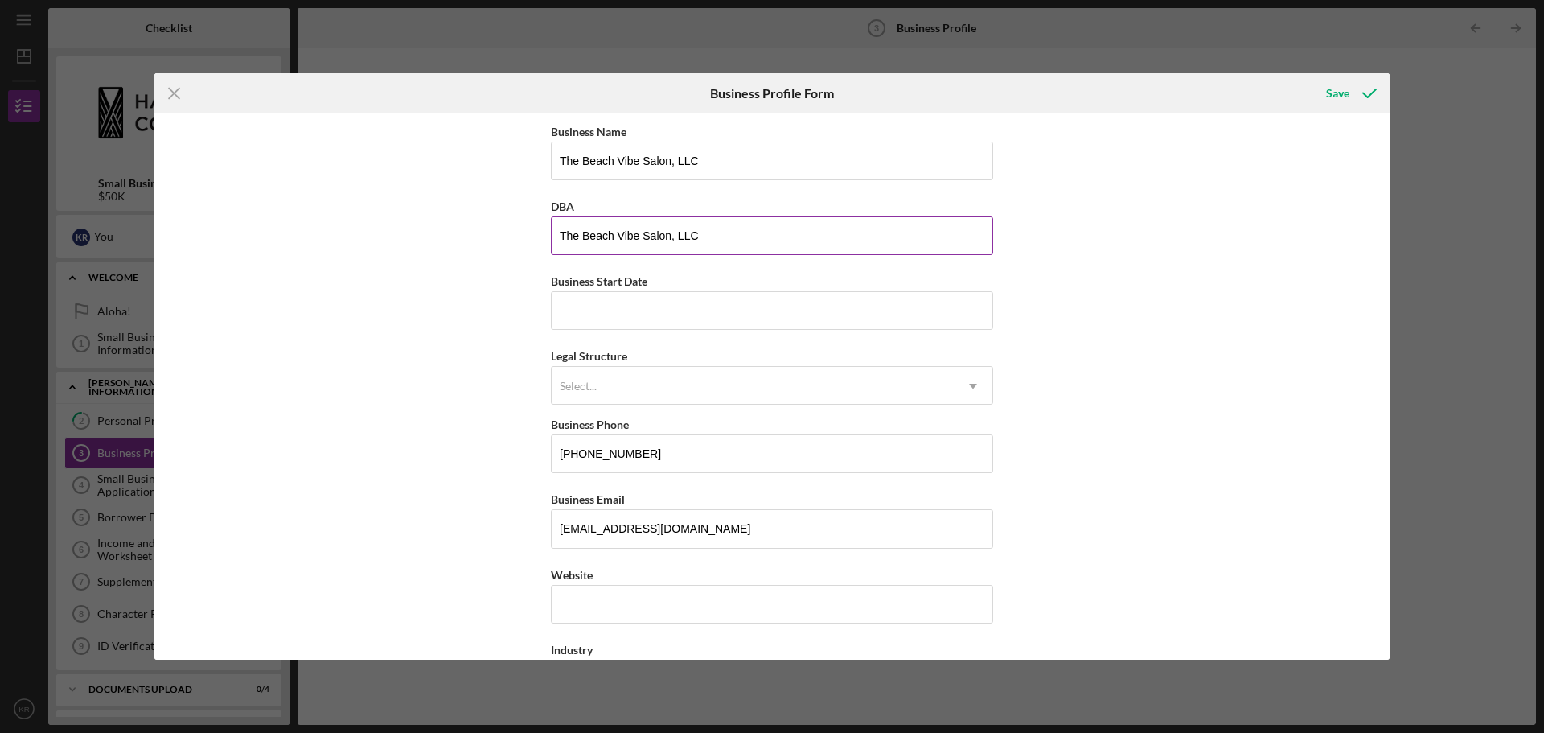
type input "[US_STATE]"
type input "96814"
type input "[US_STATE]"
click at [580, 306] on input "Business Start Date" at bounding box center [772, 310] width 442 height 39
